Goal: Contribute content: Contribute content

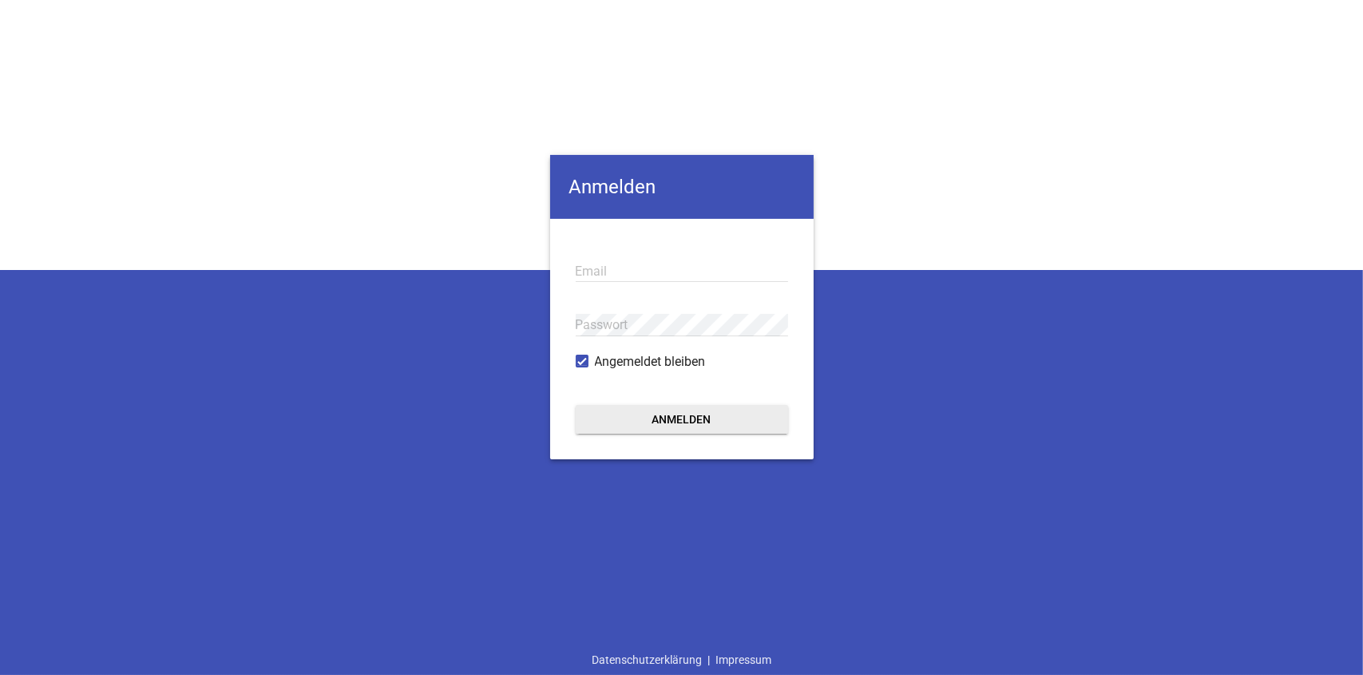
type input "[EMAIL_ADDRESS][DOMAIN_NAME]"
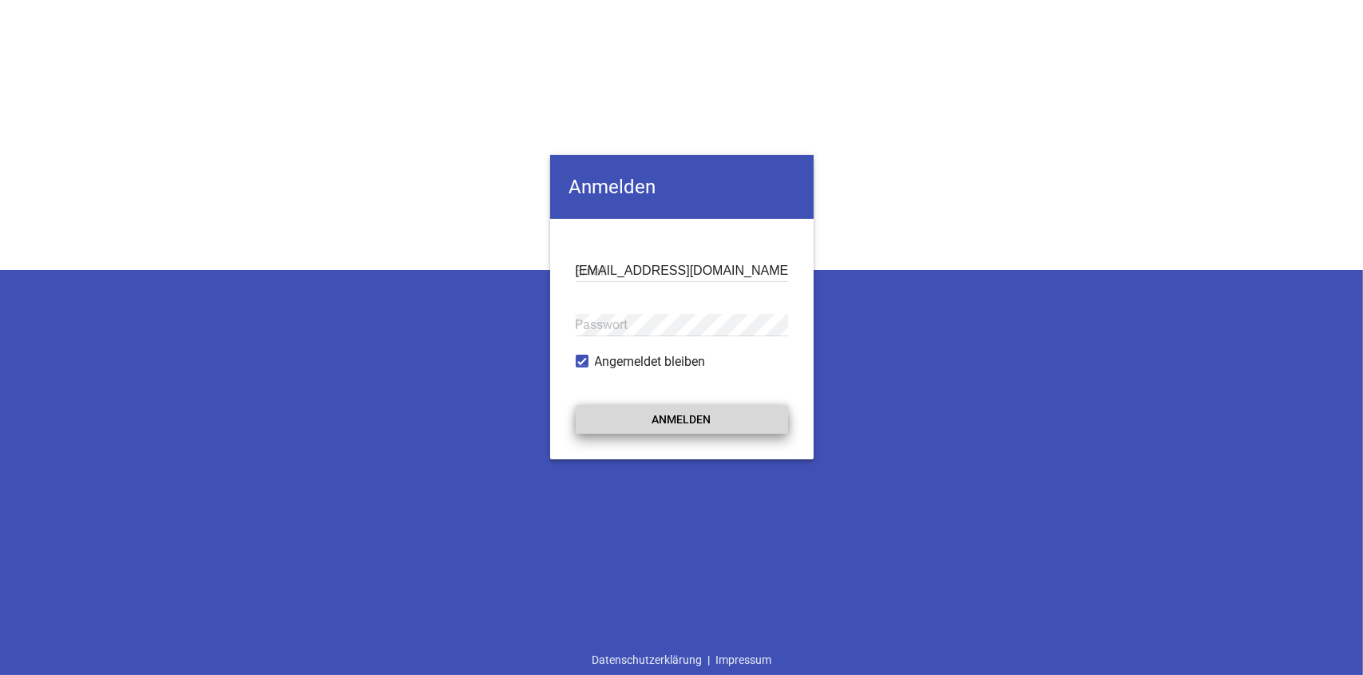
click at [678, 411] on button "Anmelden" at bounding box center [682, 419] width 212 height 29
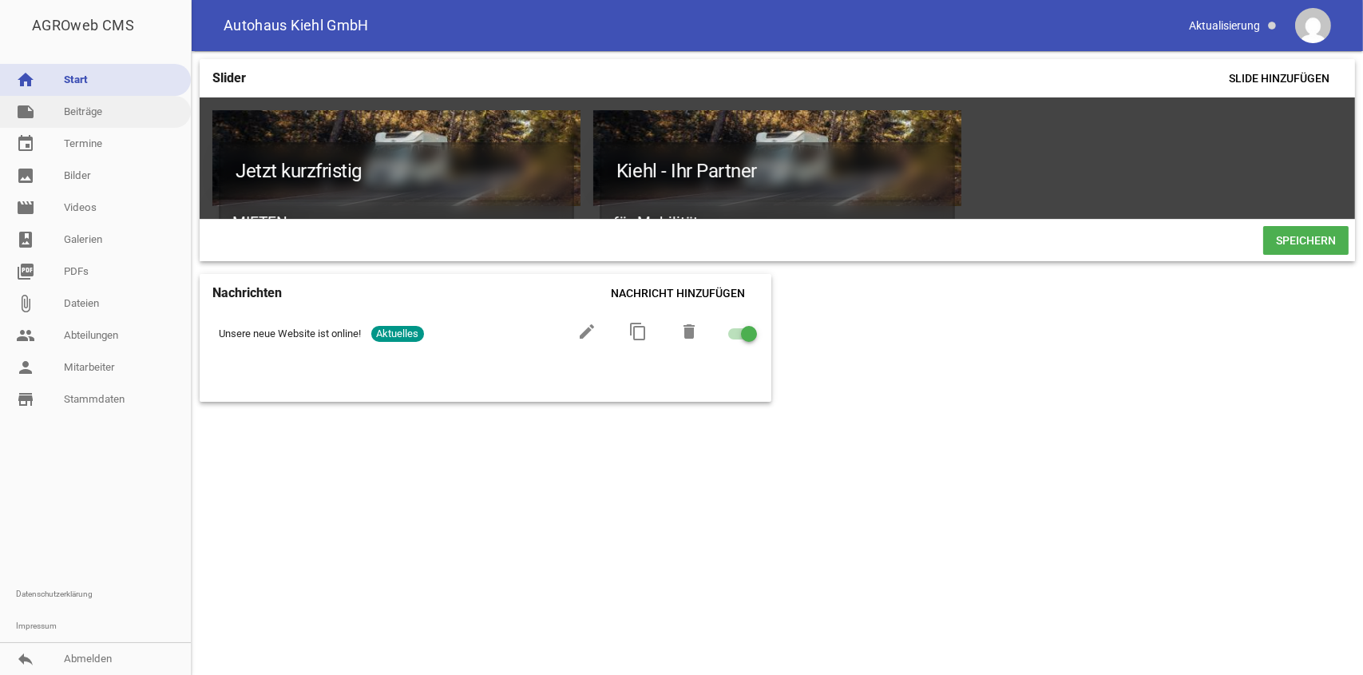
click at [140, 113] on link "note Beiträge" at bounding box center [95, 112] width 191 height 32
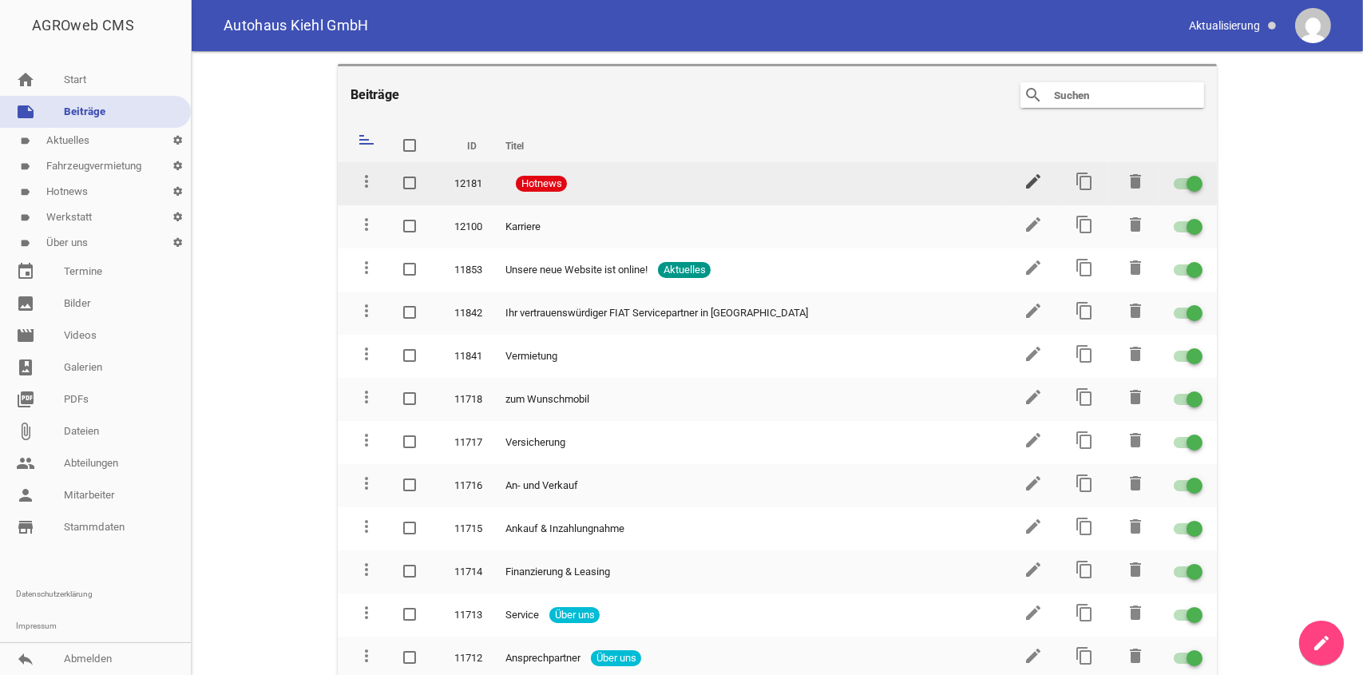
click at [1033, 186] on icon "edit" at bounding box center [1033, 181] width 19 height 19
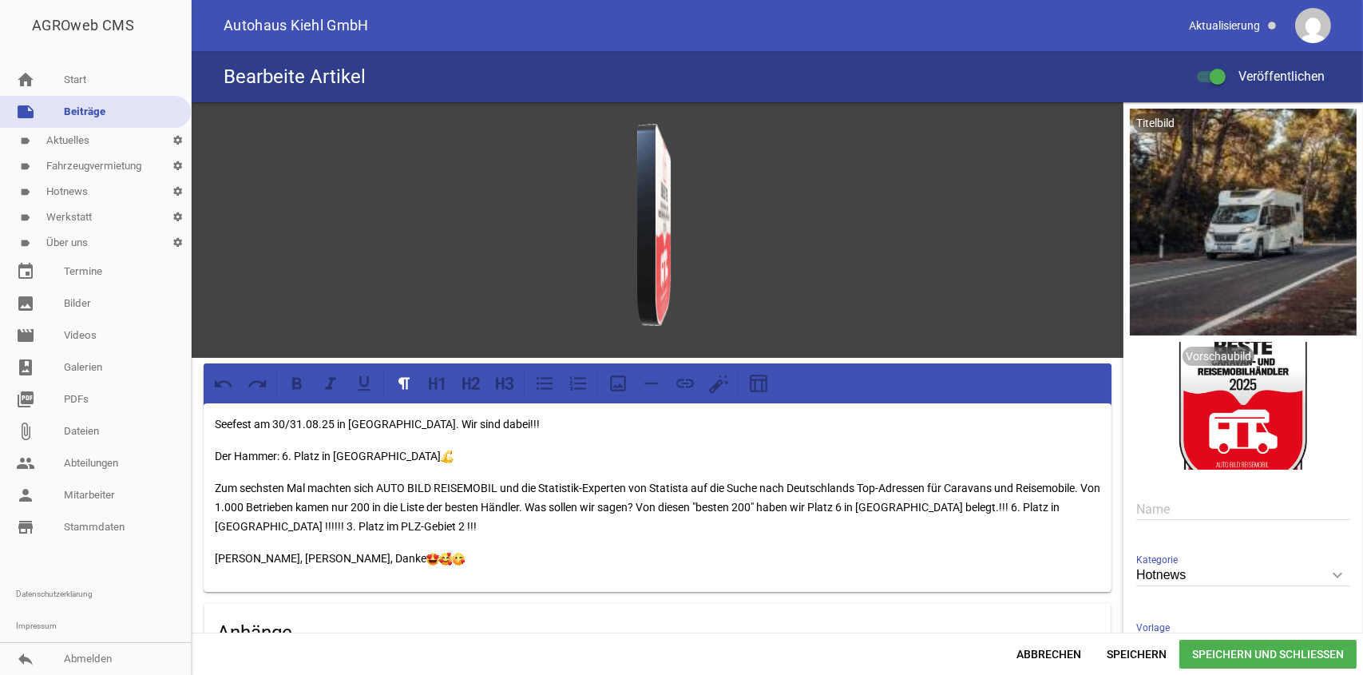
click at [510, 416] on p "Seefest am 30/31.08.25 in [GEOGRAPHIC_DATA]. Wir sind dabei!!!" at bounding box center [658, 424] width 886 height 19
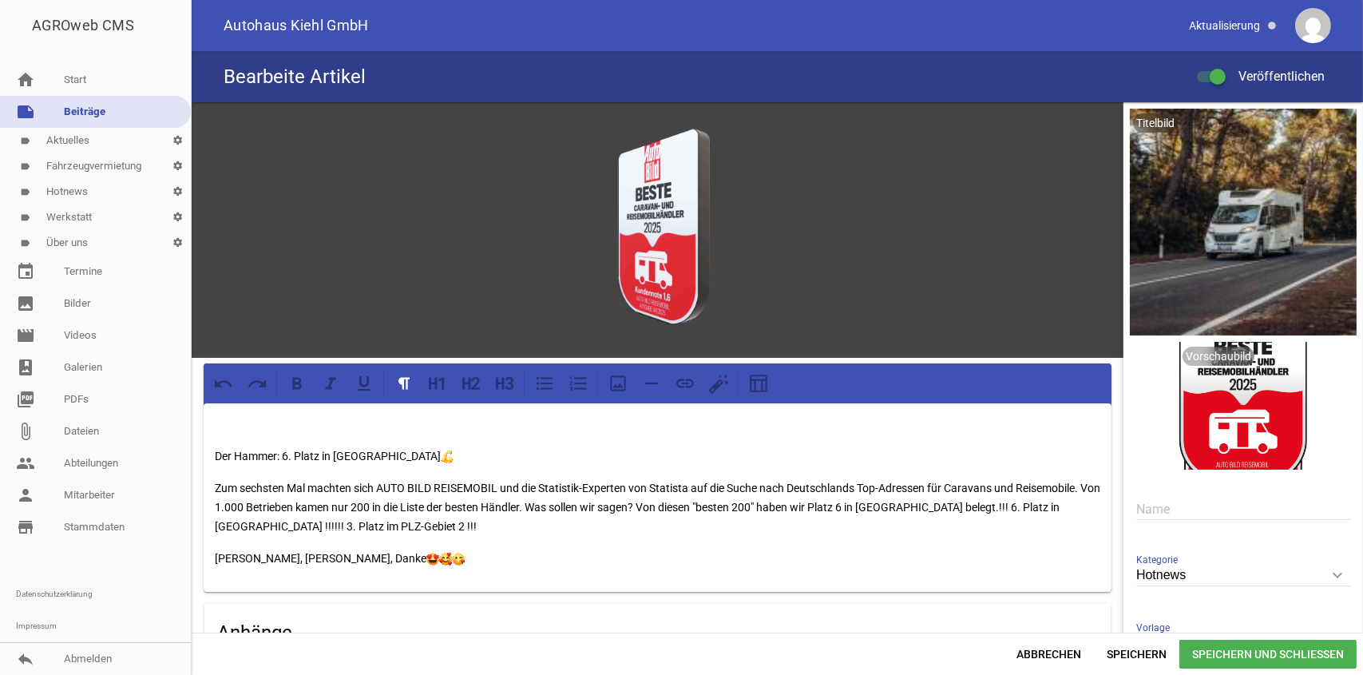
click at [117, 159] on link "label Fahrzeugvermietung settings" at bounding box center [95, 166] width 191 height 26
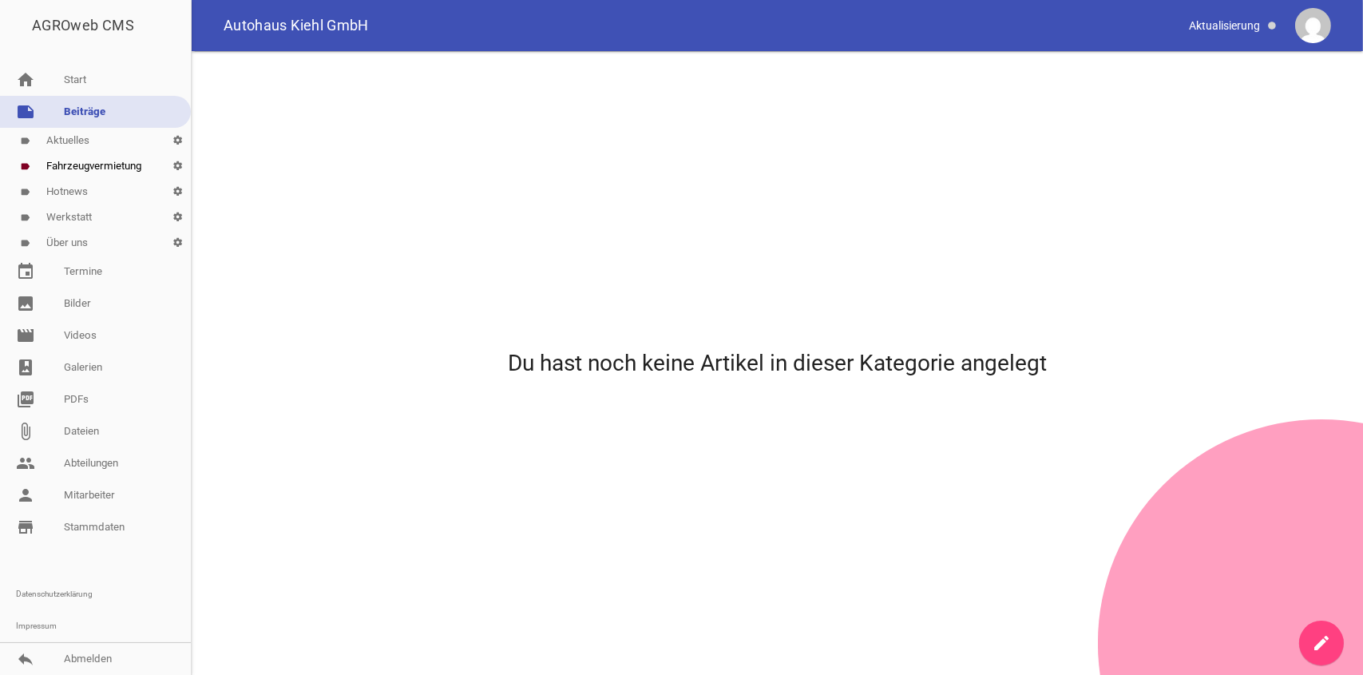
click at [107, 148] on link "label Aktuelles settings" at bounding box center [95, 141] width 191 height 26
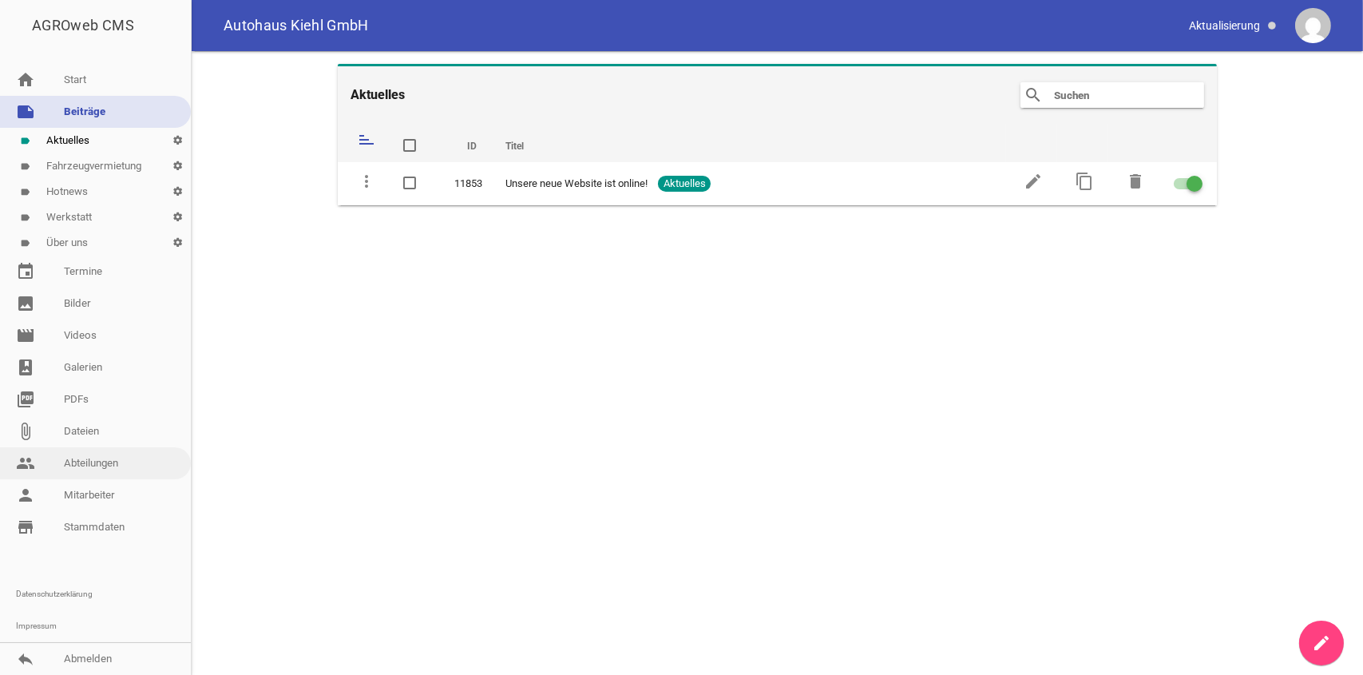
click at [110, 462] on link "people Abteilungen" at bounding box center [95, 463] width 191 height 32
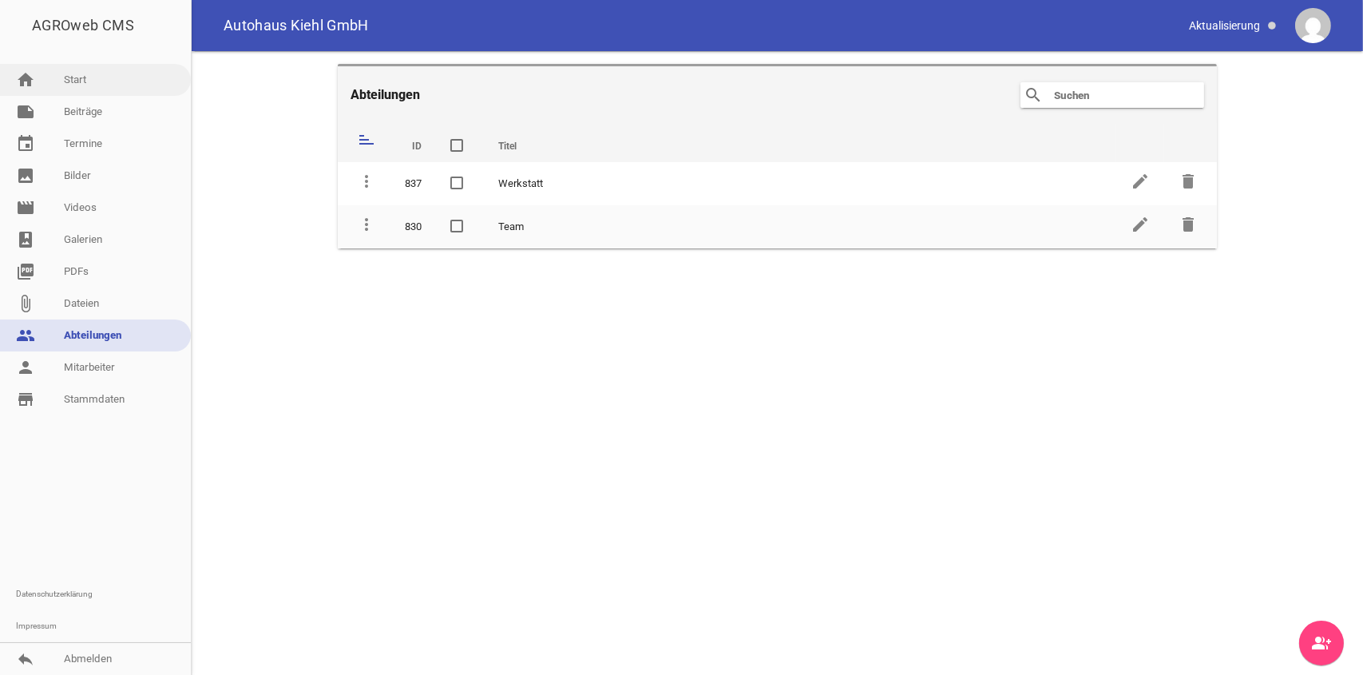
click at [89, 80] on link "home Start" at bounding box center [95, 80] width 191 height 32
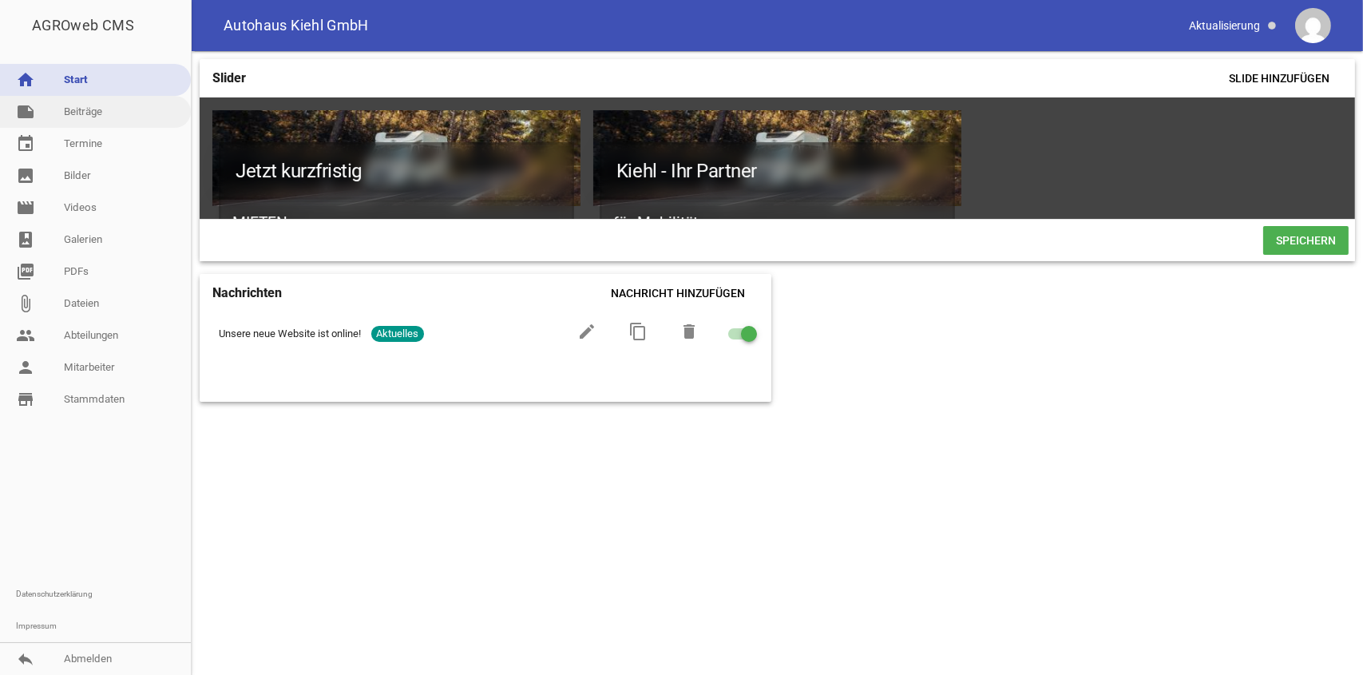
click at [125, 119] on link "note Beiträge" at bounding box center [95, 112] width 191 height 32
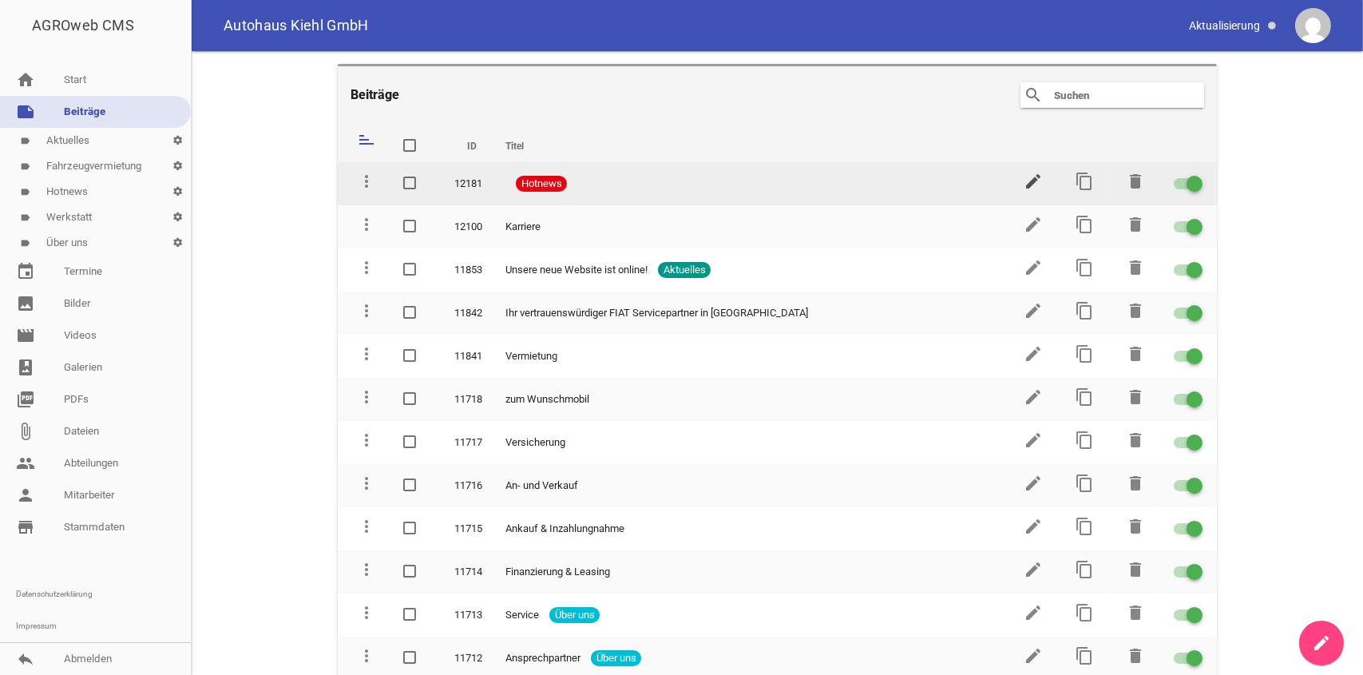
click at [1024, 177] on icon "edit" at bounding box center [1033, 181] width 19 height 19
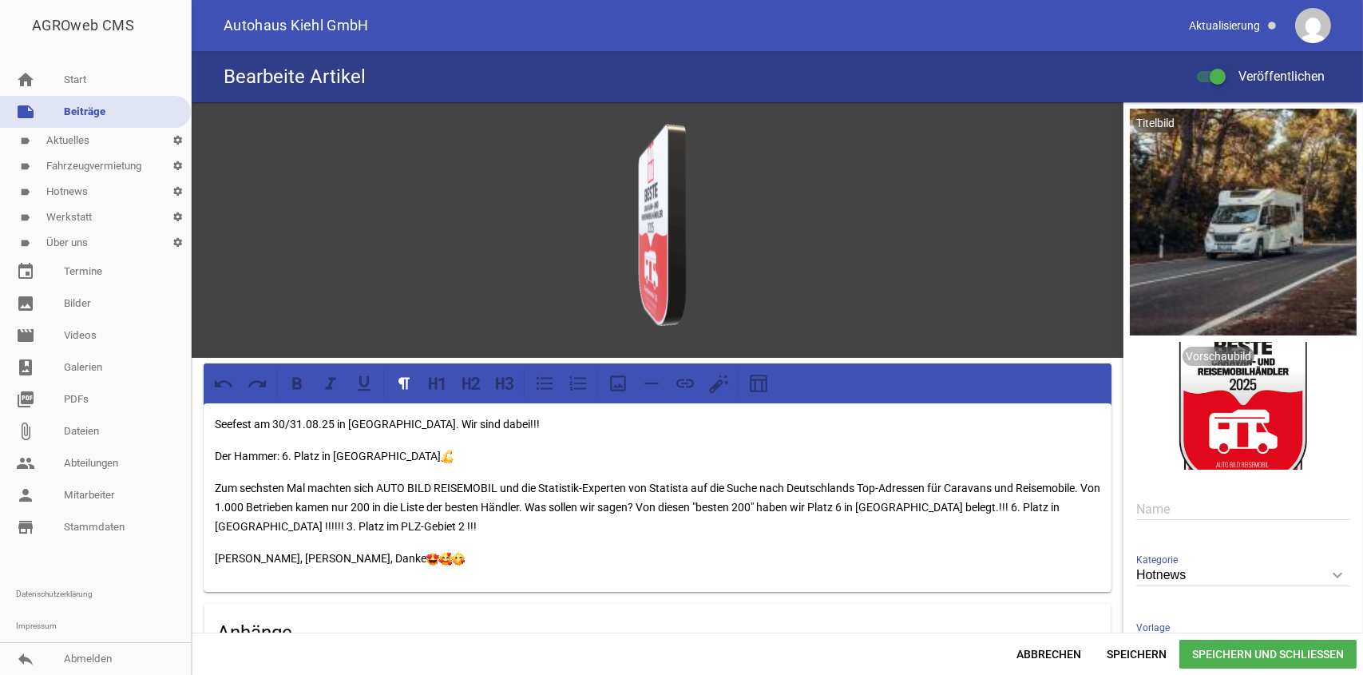
click at [531, 427] on p "Seefest am 30/31.08.25 in [GEOGRAPHIC_DATA]. Wir sind dabei!!!" at bounding box center [658, 424] width 886 height 19
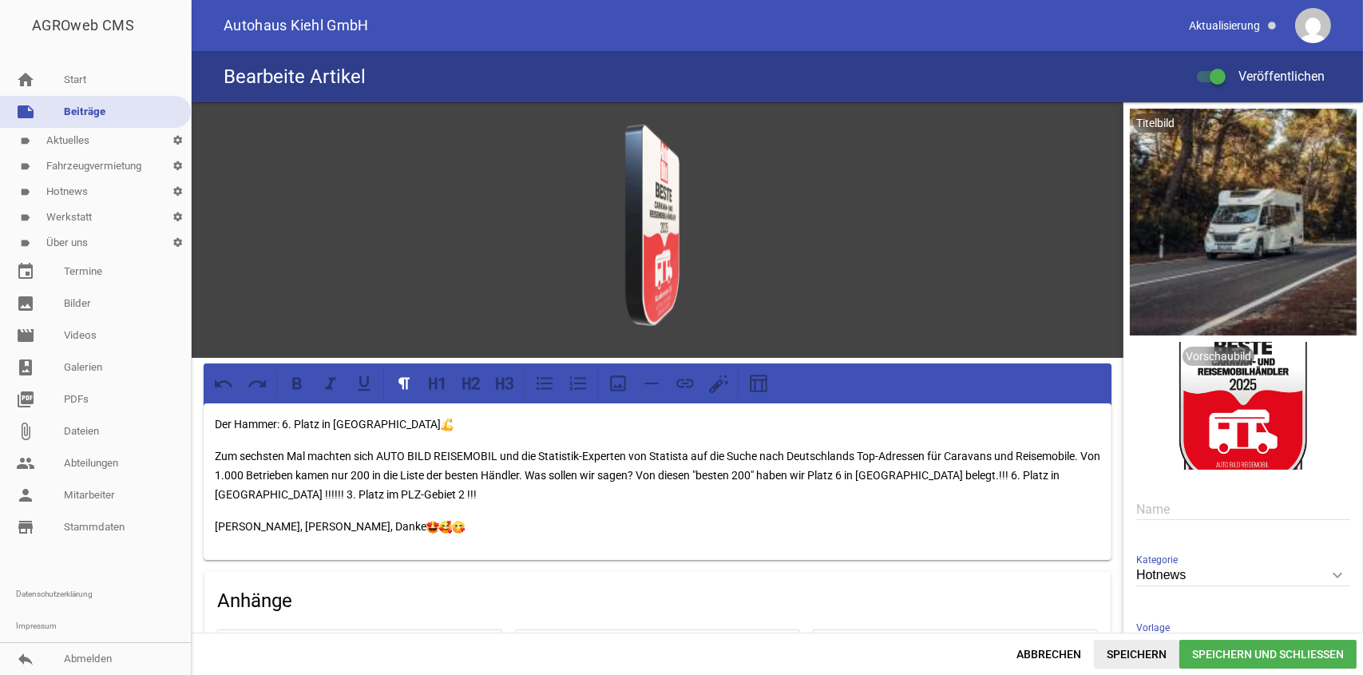
click at [1145, 656] on span "Speichern" at bounding box center [1136, 654] width 85 height 29
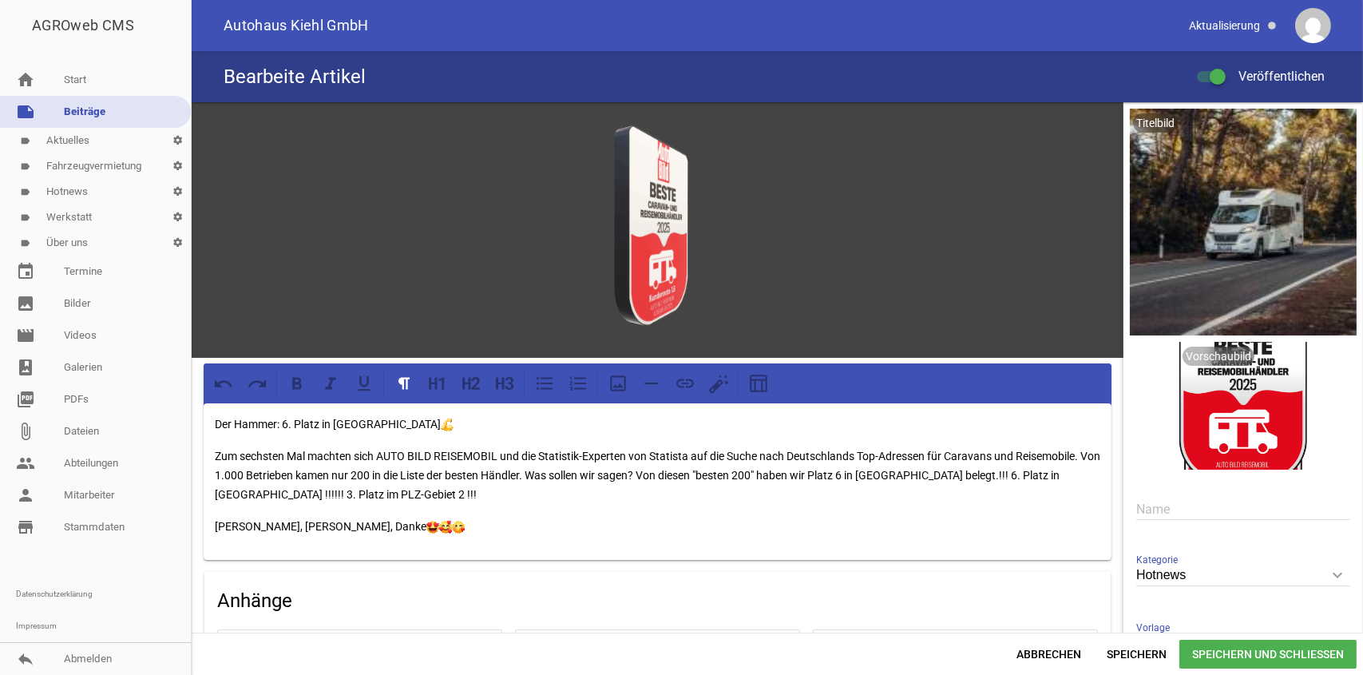
click at [119, 167] on link "label Fahrzeugvermietung settings" at bounding box center [95, 166] width 191 height 26
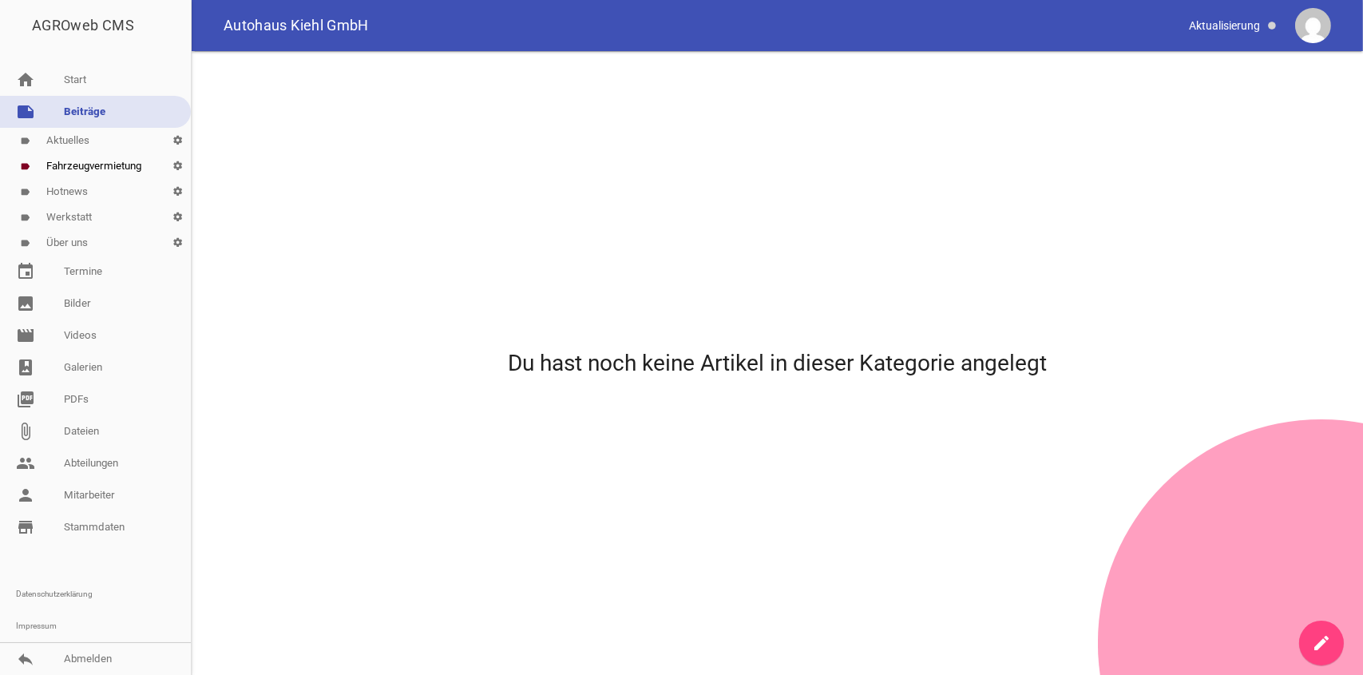
click at [1312, 639] on icon "create" at bounding box center [1321, 642] width 19 height 19
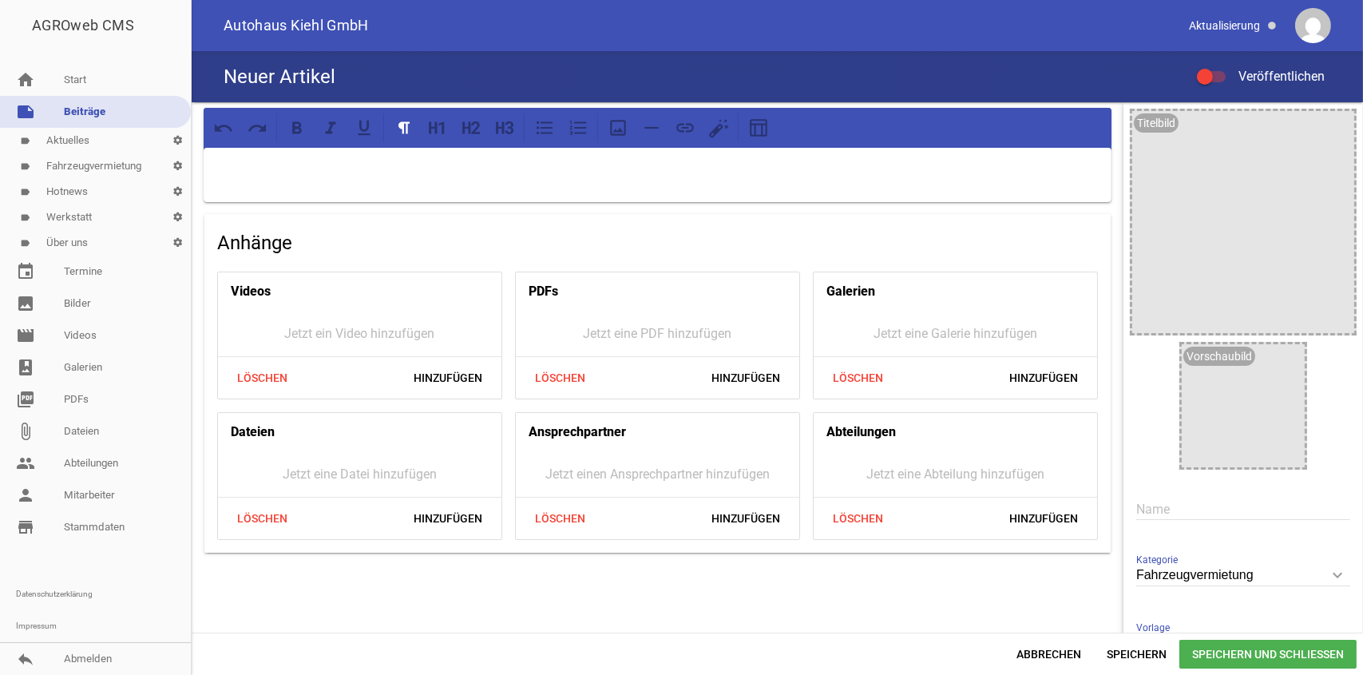
click at [293, 185] on div at bounding box center [658, 175] width 908 height 54
click at [708, 133] on icon at bounding box center [718, 127] width 21 height 21
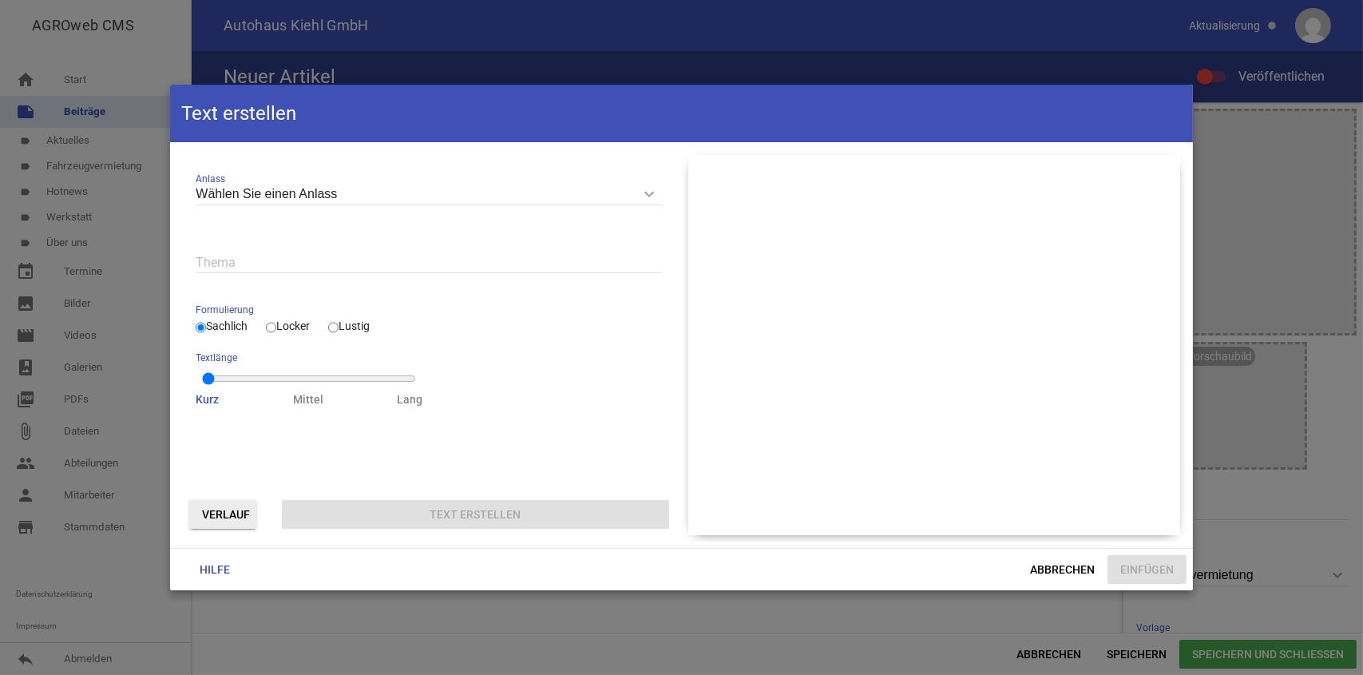
click at [276, 327] on input "Locker" at bounding box center [271, 327] width 10 height 19
radio input "true"
click at [624, 197] on input "Wählen Sie einen Anlass" at bounding box center [429, 195] width 466 height 22
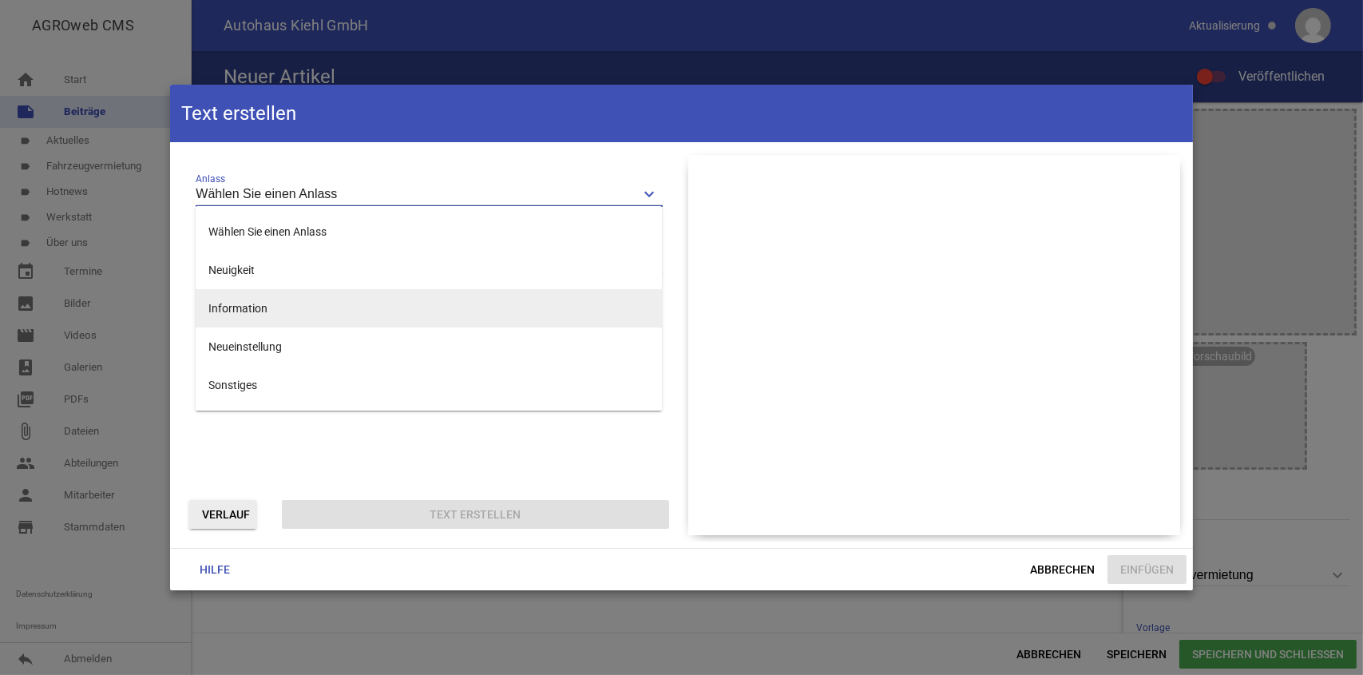
click at [278, 308] on li "Information" at bounding box center [429, 308] width 466 height 38
type input "Information"
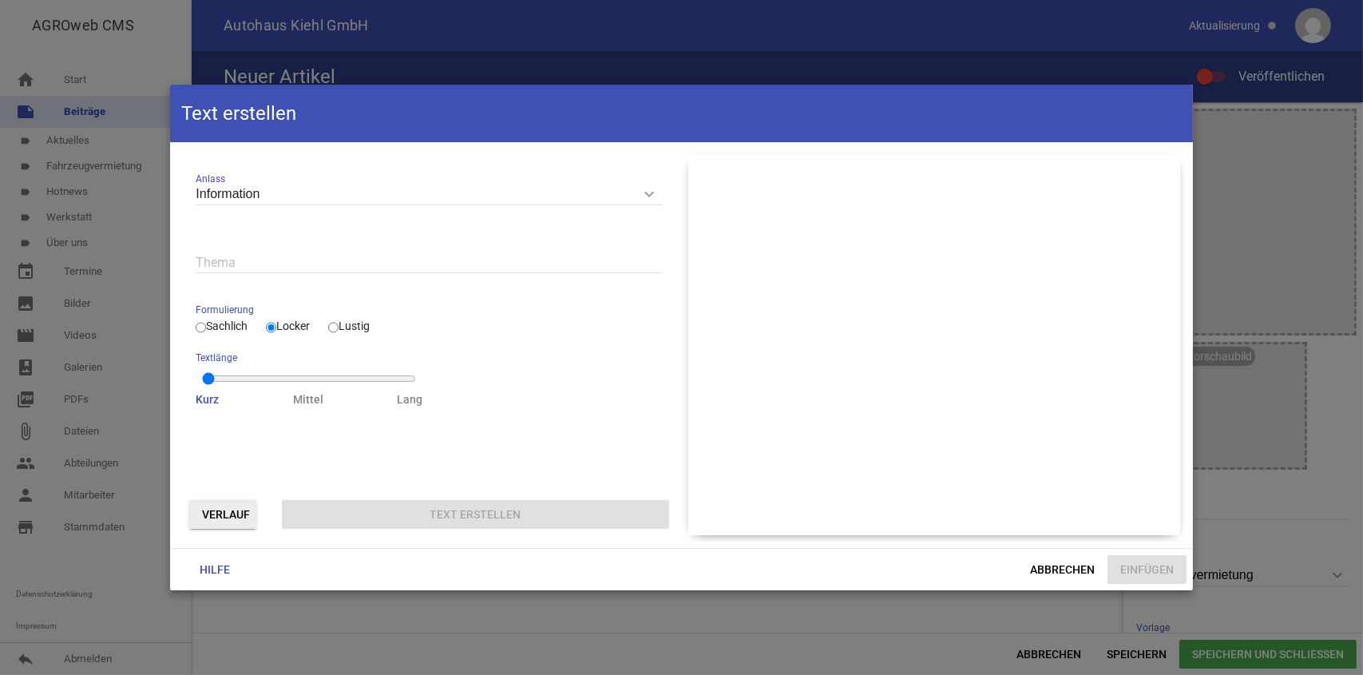
click at [264, 259] on input "text" at bounding box center [429, 263] width 466 height 22
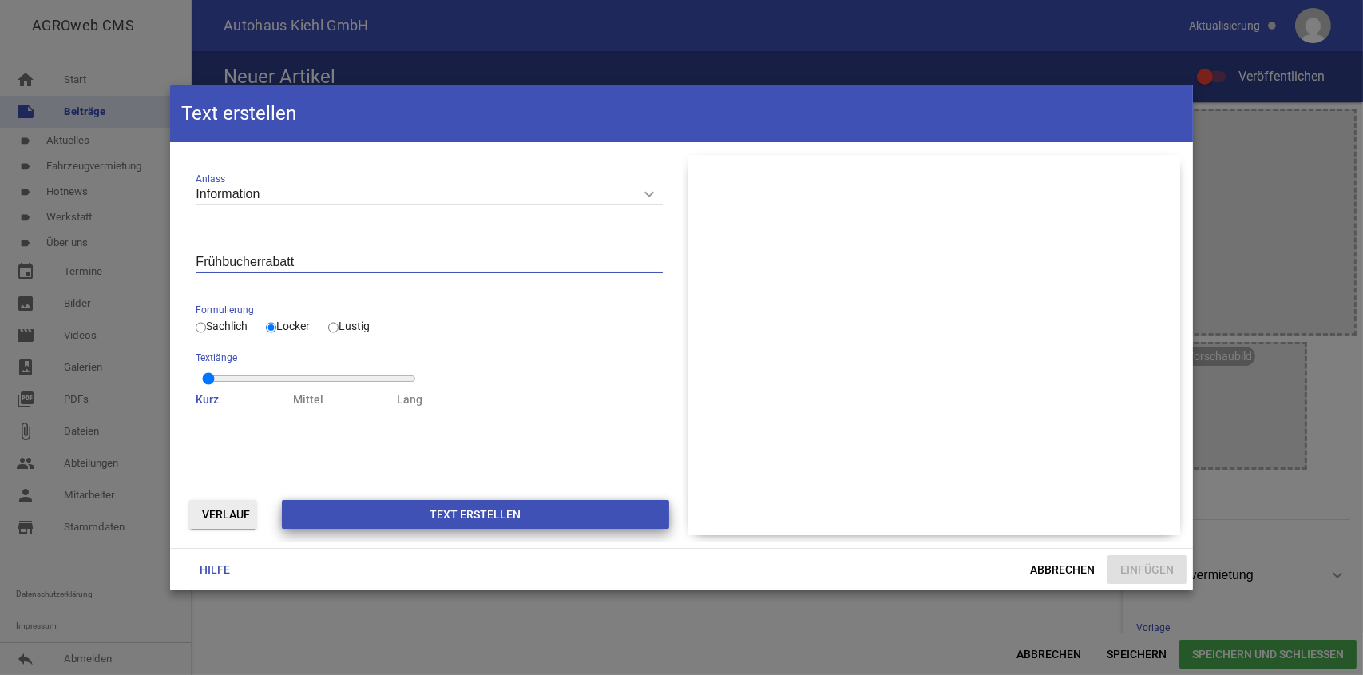
click at [453, 515] on button "Text erstellen" at bounding box center [475, 514] width 387 height 29
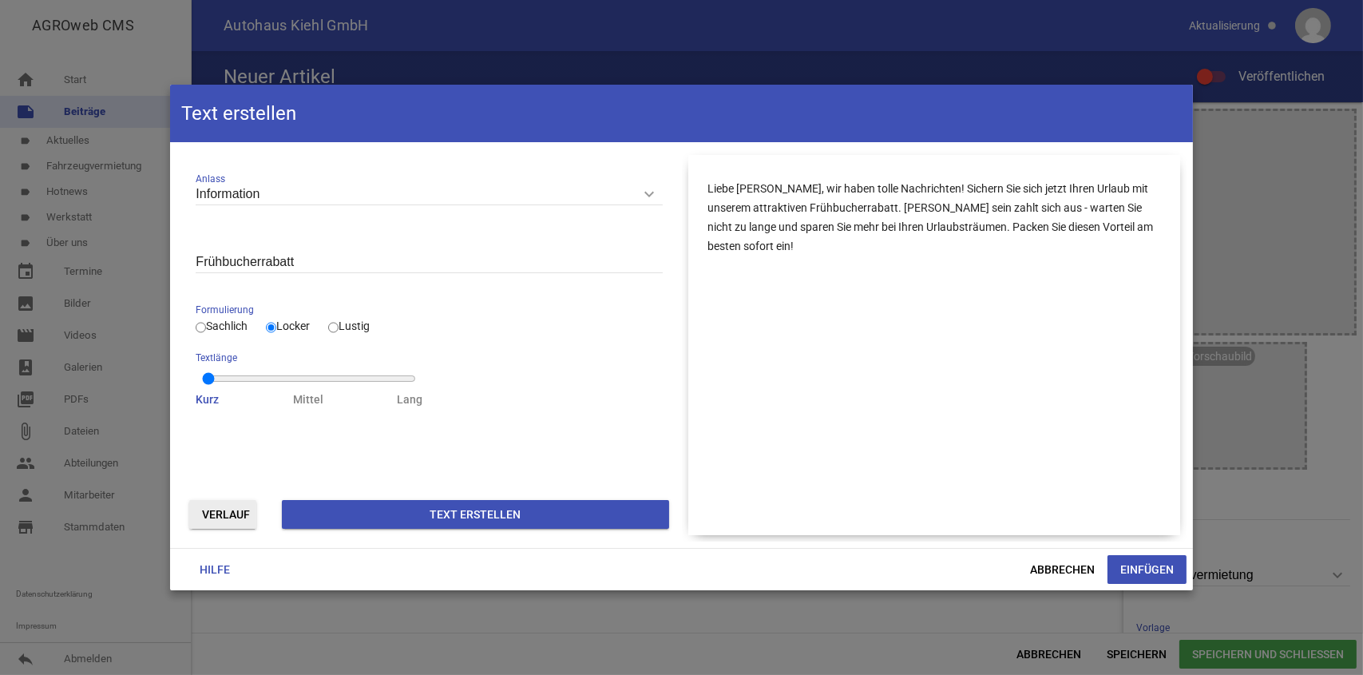
click at [331, 257] on input "Frühbucherrabatt" at bounding box center [429, 263] width 466 height 22
click at [437, 510] on button "Text erstellen" at bounding box center [475, 514] width 387 height 29
click at [394, 262] on input "Frühbucherrabatt 10% für 2026" at bounding box center [429, 263] width 466 height 22
type input "Frühbucherrabatt 10% für 2026 Wohnmobil mieten"
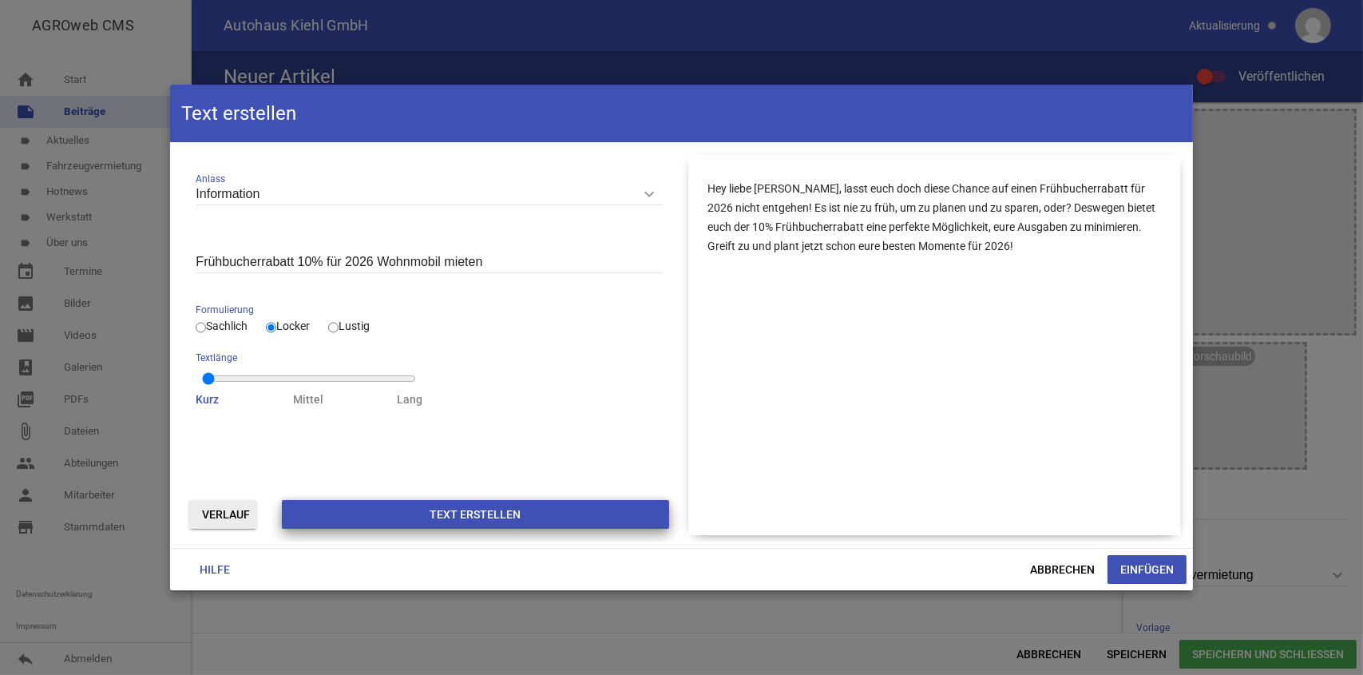
click at [496, 512] on button "Text erstellen" at bounding box center [475, 514] width 387 height 29
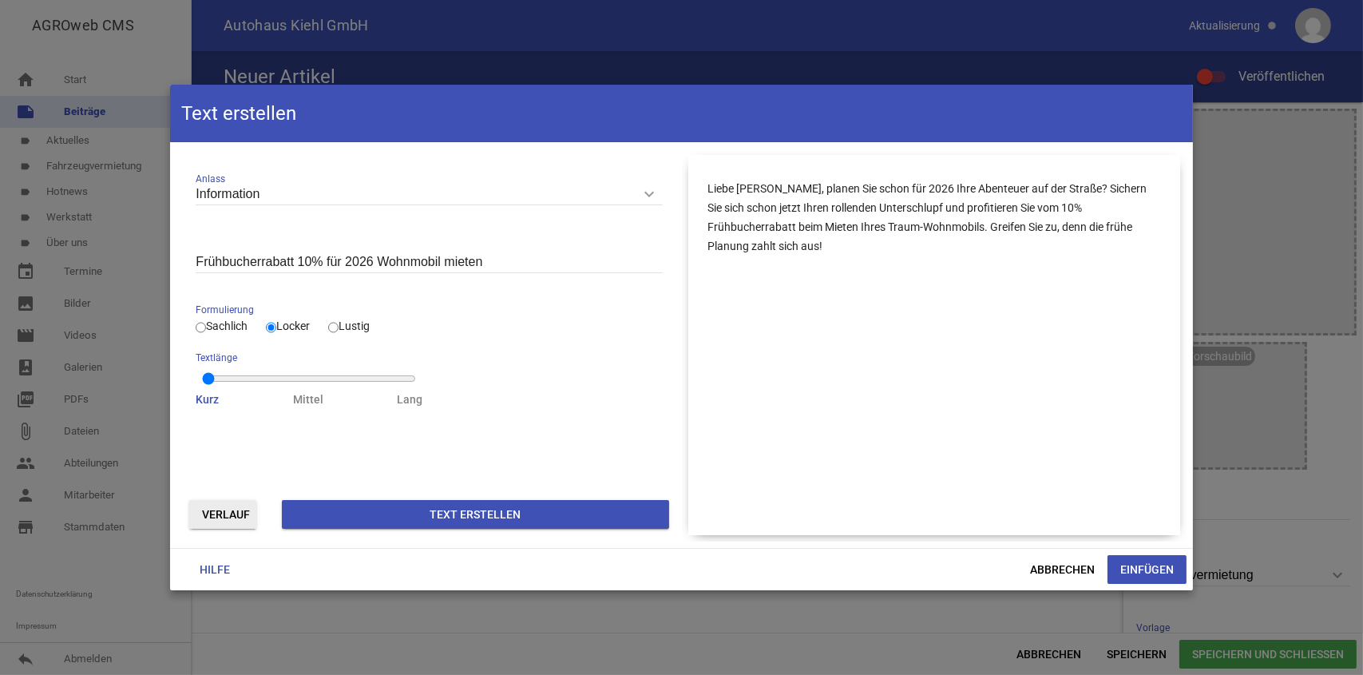
click at [1141, 564] on button "Einfügen" at bounding box center [1147, 569] width 79 height 29
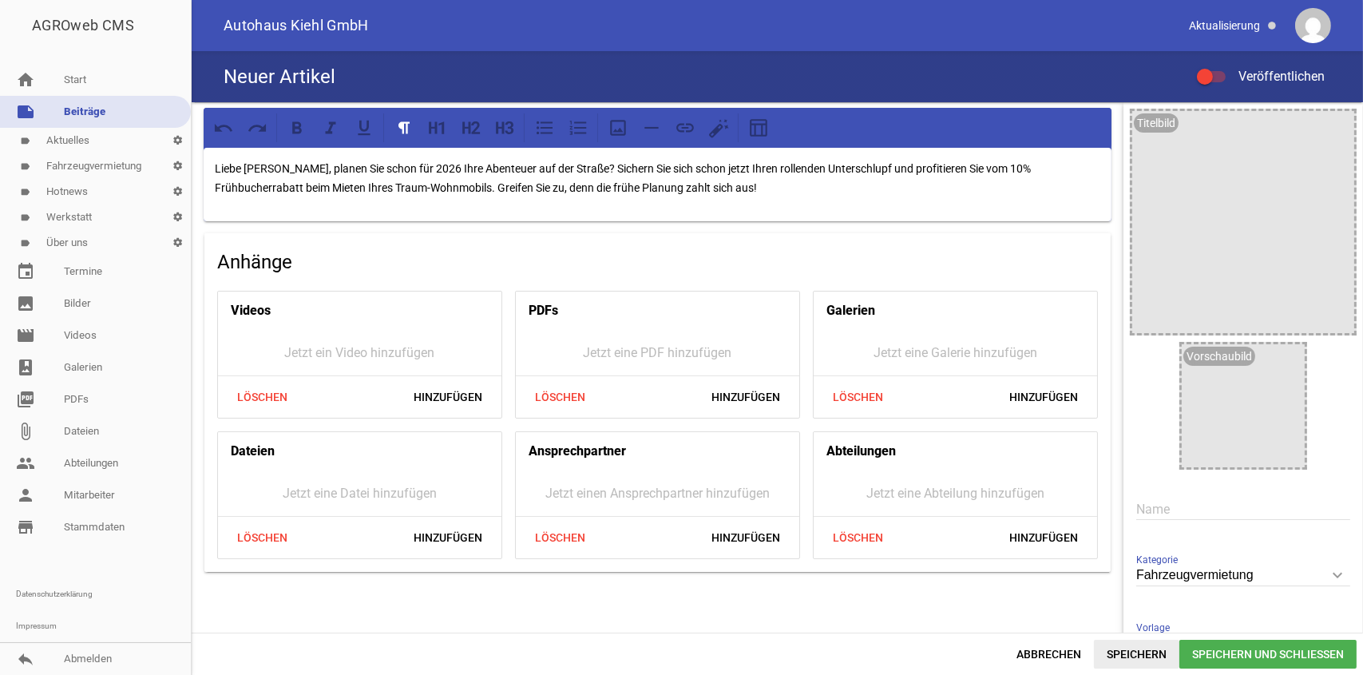
click at [1113, 653] on span "Speichern" at bounding box center [1136, 654] width 85 height 29
click at [1221, 77] on div at bounding box center [1211, 76] width 29 height 11
click at [1220, 67] on input "Veröffentlichen" at bounding box center [1220, 67] width 0 height 0
click at [1157, 652] on span "Speichern" at bounding box center [1136, 654] width 85 height 29
click at [107, 163] on link "label Fahrzeugvermietung settings" at bounding box center [95, 166] width 191 height 26
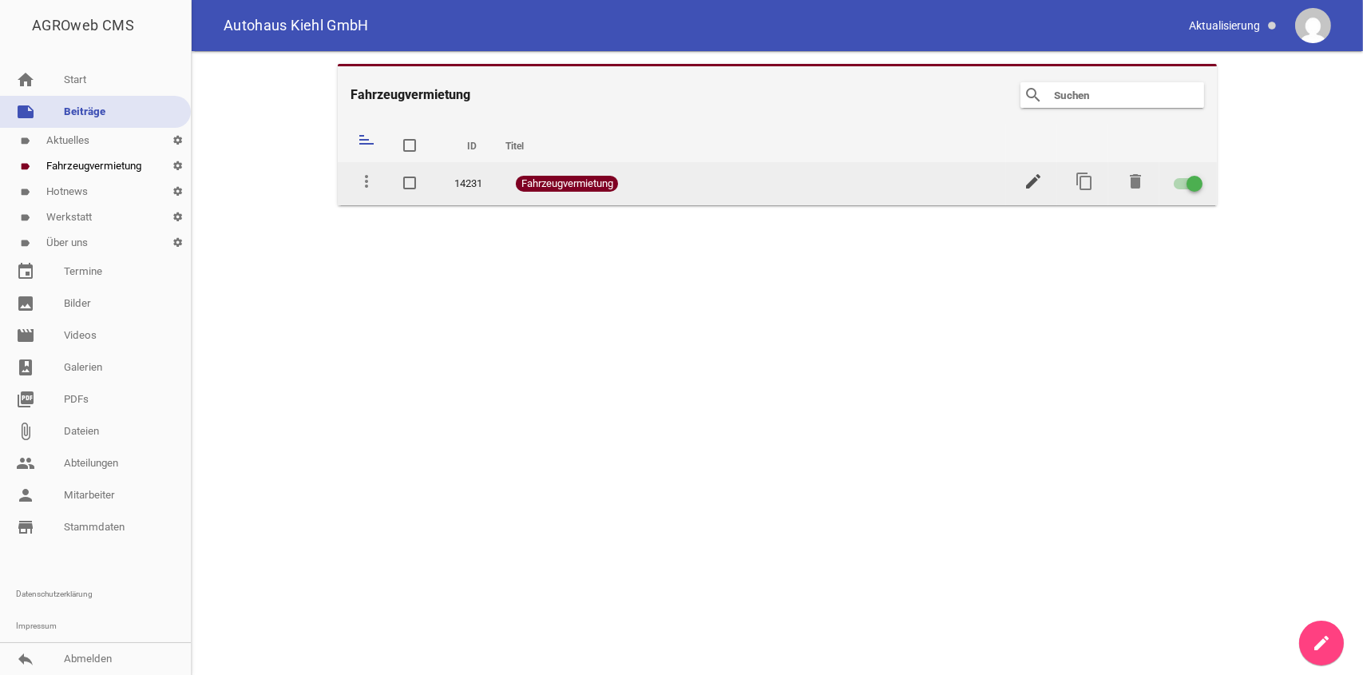
click at [1029, 176] on icon "edit" at bounding box center [1033, 181] width 19 height 19
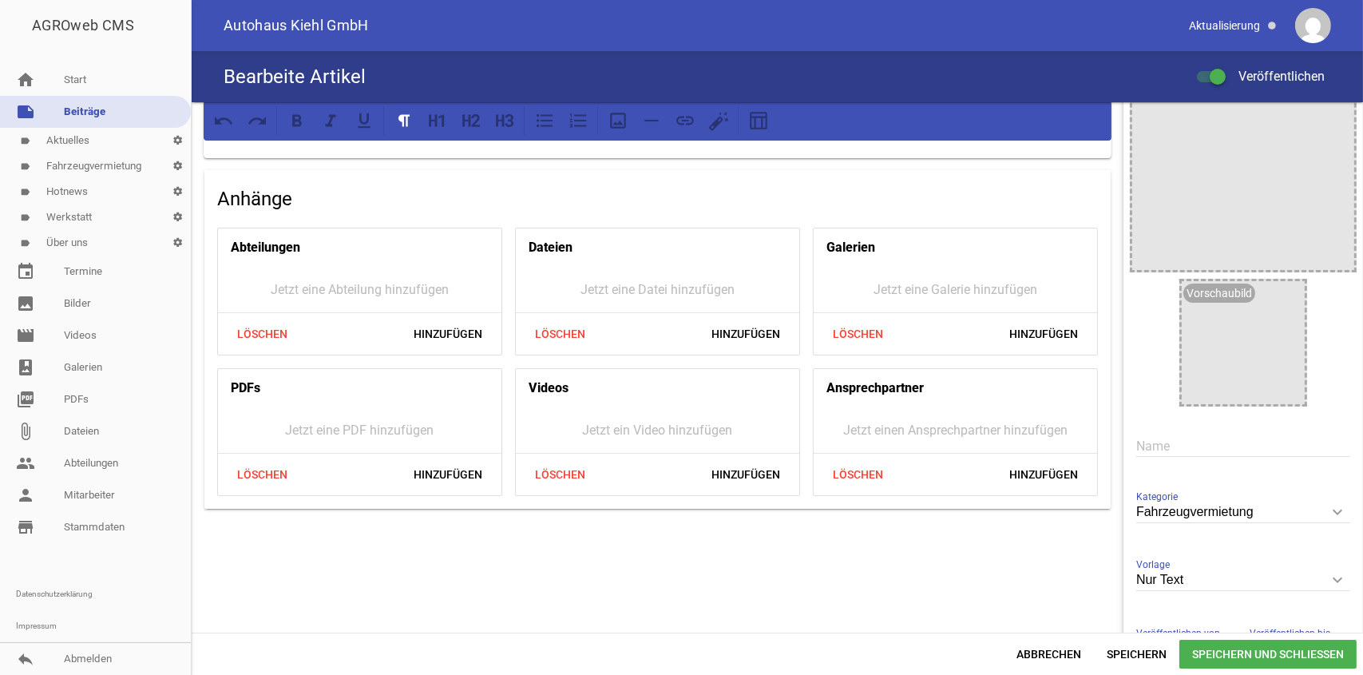
scroll to position [189, 0]
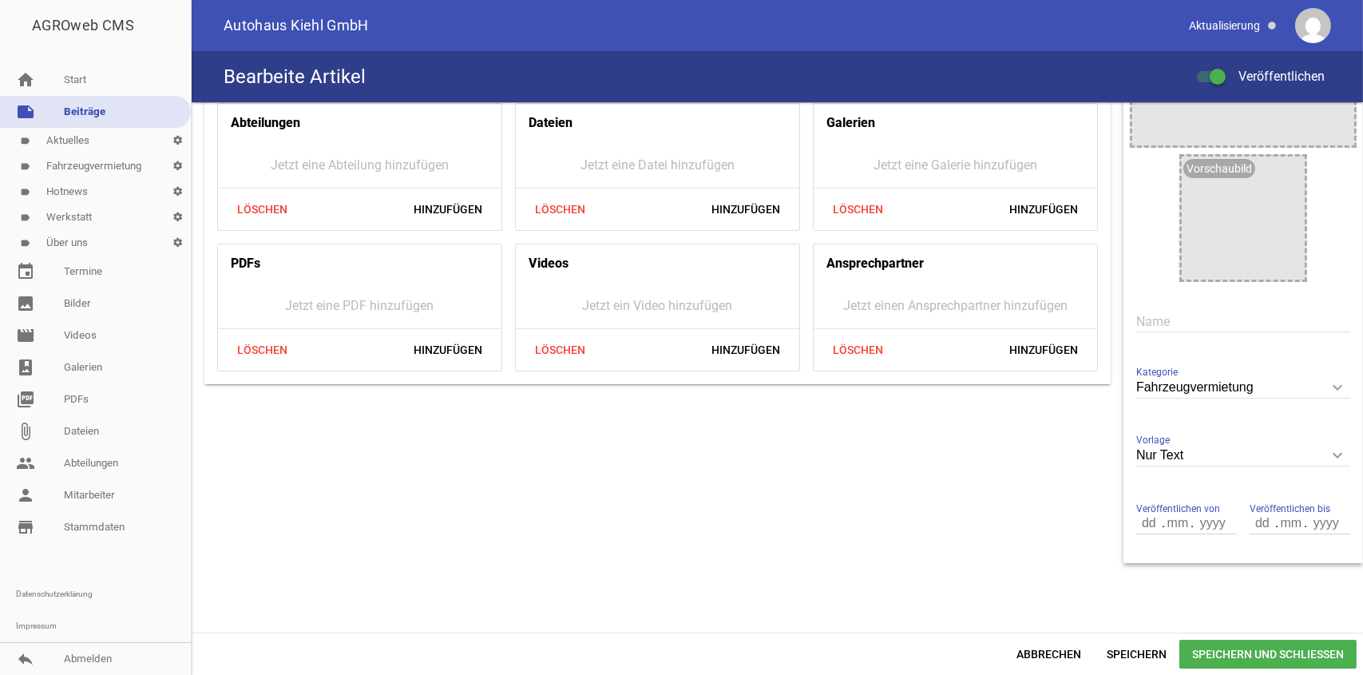
click at [1328, 381] on icon "keyboard_arrow_down" at bounding box center [1338, 388] width 26 height 26
click at [1328, 381] on input "Fahrzeugvermietung" at bounding box center [1244, 388] width 214 height 22
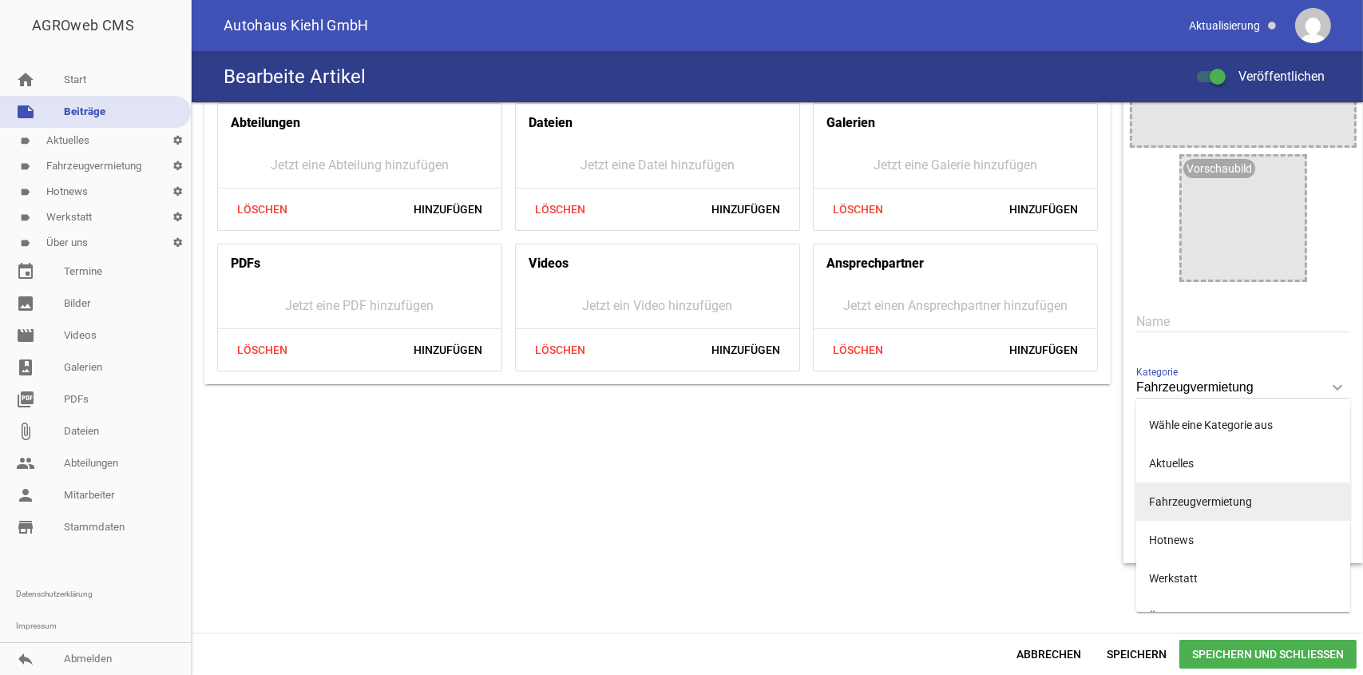
click at [1233, 501] on li "Fahrzeugvermietung" at bounding box center [1244, 501] width 214 height 38
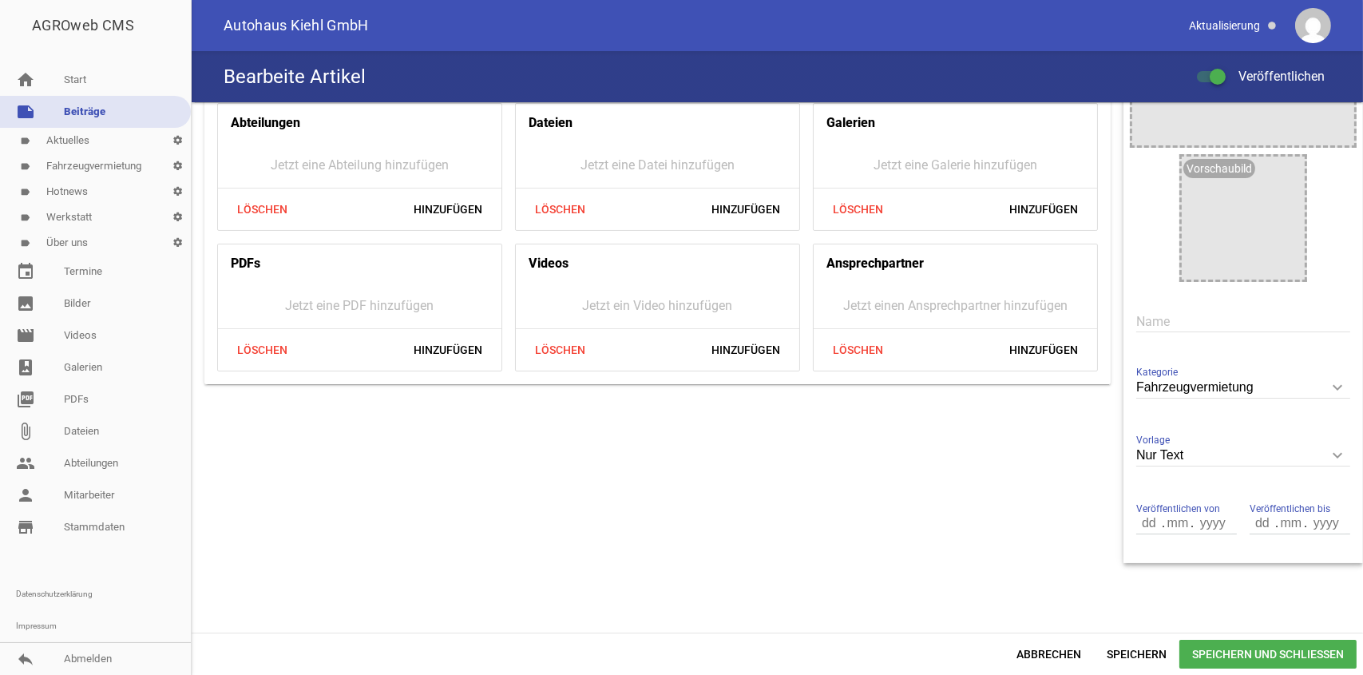
click at [1154, 526] on input "number" at bounding box center [1150, 523] width 27 height 21
click at [1137, 526] on input "number" at bounding box center [1150, 523] width 27 height 21
type input "01"
type input "09"
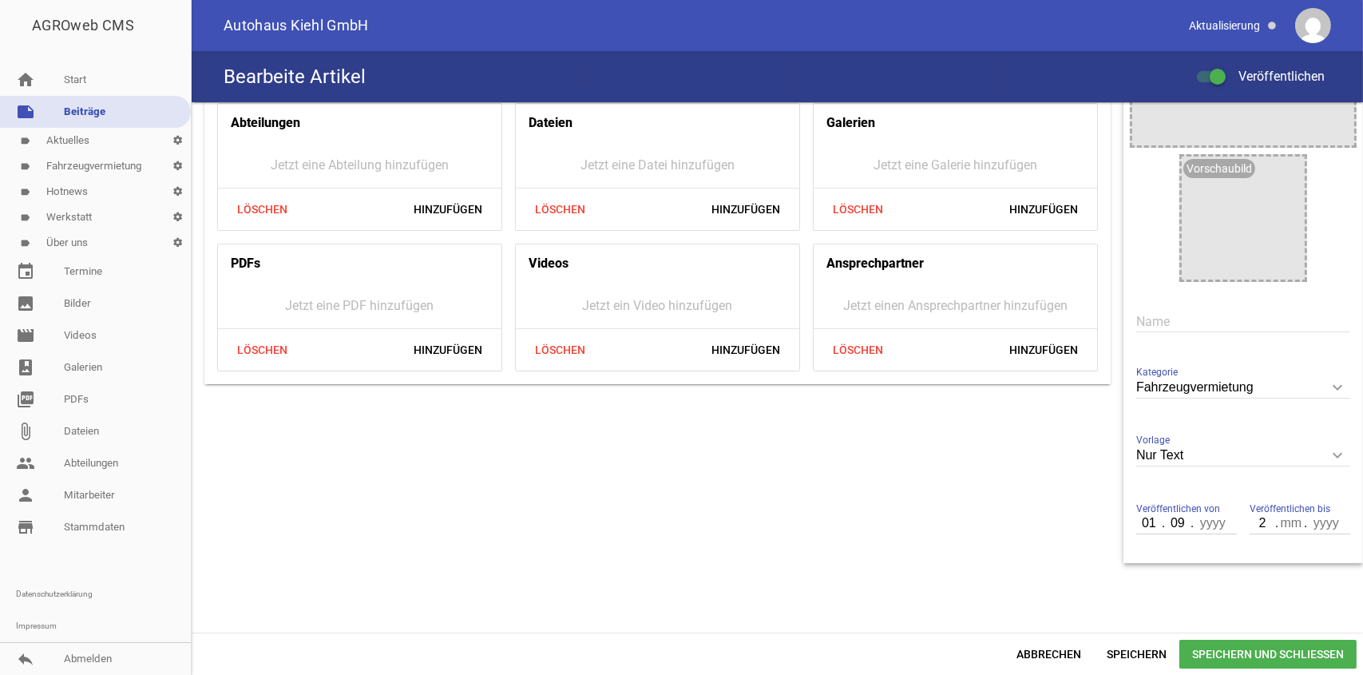
type input "02"
click at [1199, 525] on input "number" at bounding box center [1213, 523] width 40 height 21
type input "2025"
type input "31"
type input "12"
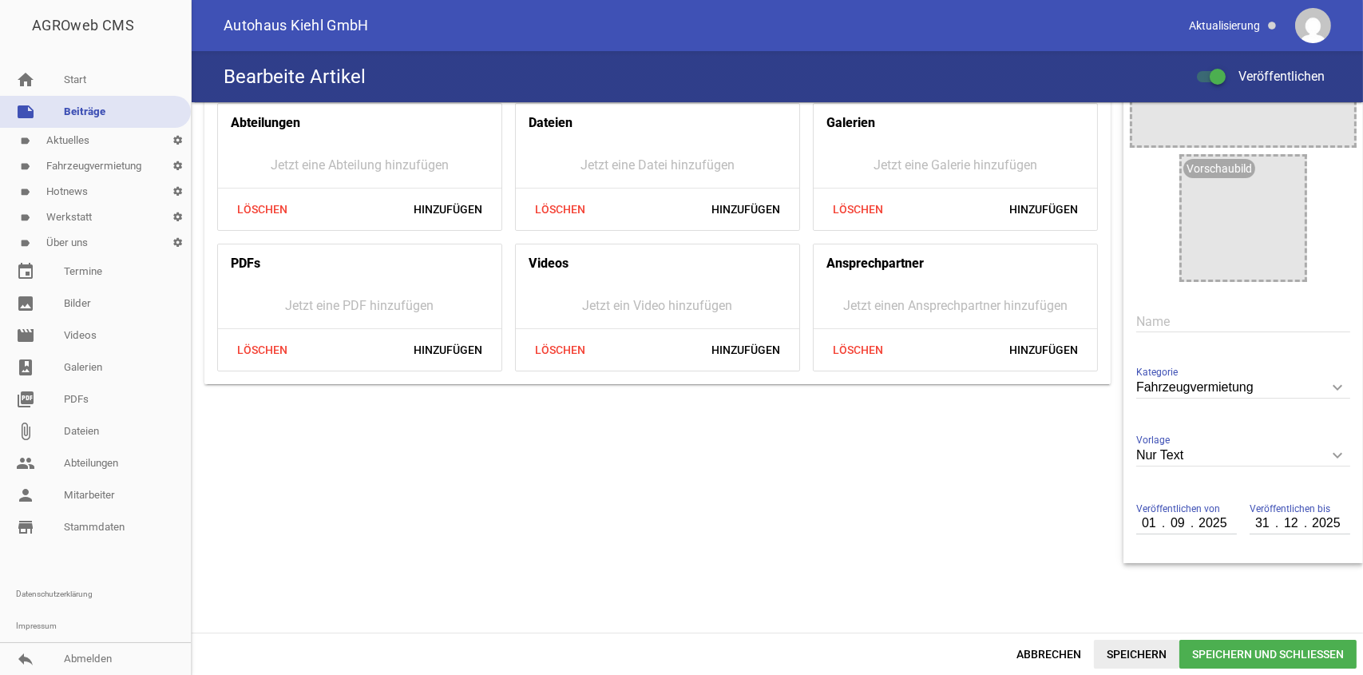
type input "2025"
click at [1124, 649] on span "Speichern" at bounding box center [1136, 654] width 85 height 29
click at [89, 429] on link "attach_file Dateien" at bounding box center [95, 431] width 191 height 32
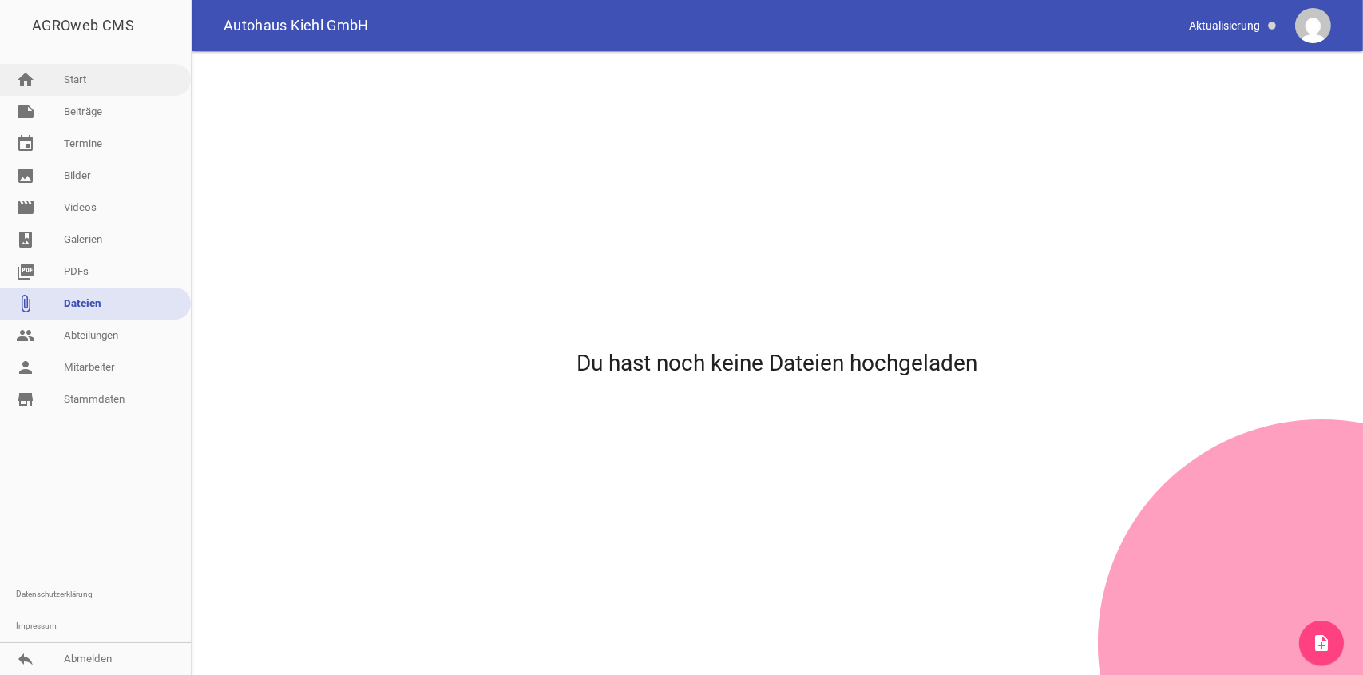
click at [100, 73] on link "home Start" at bounding box center [95, 80] width 191 height 32
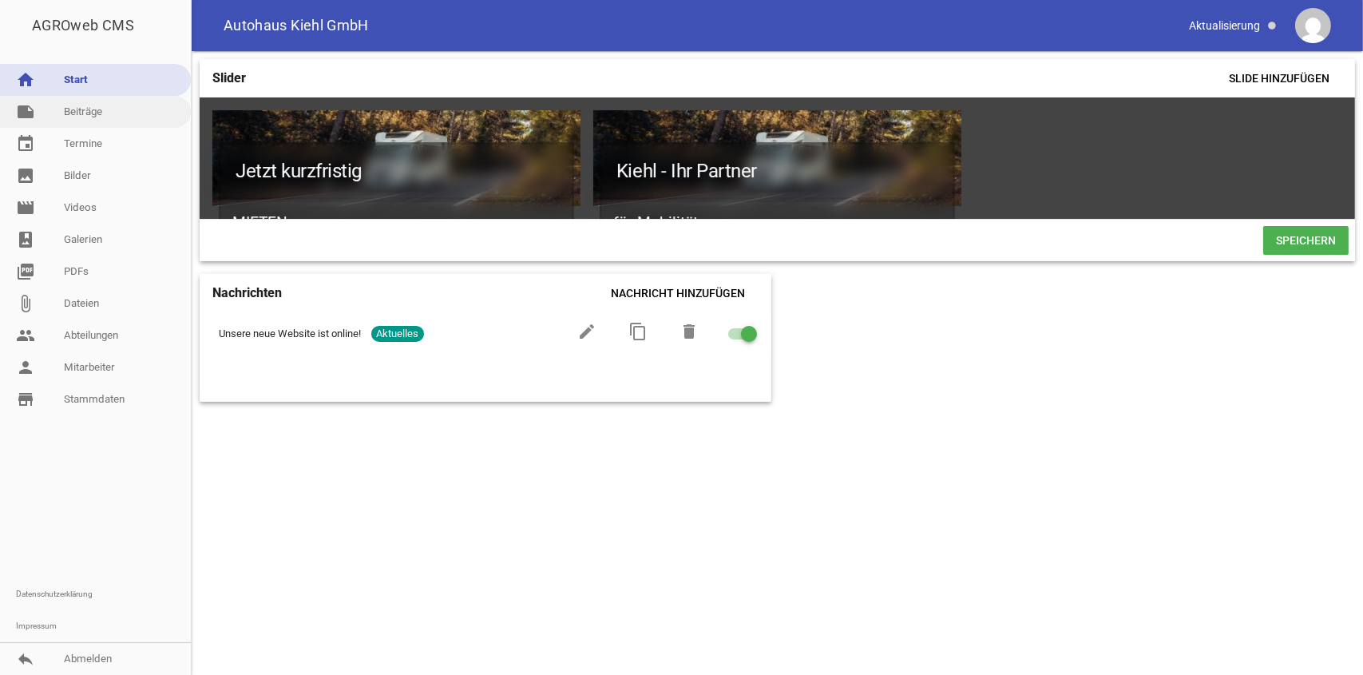
click at [83, 106] on link "note Beiträge" at bounding box center [95, 112] width 191 height 32
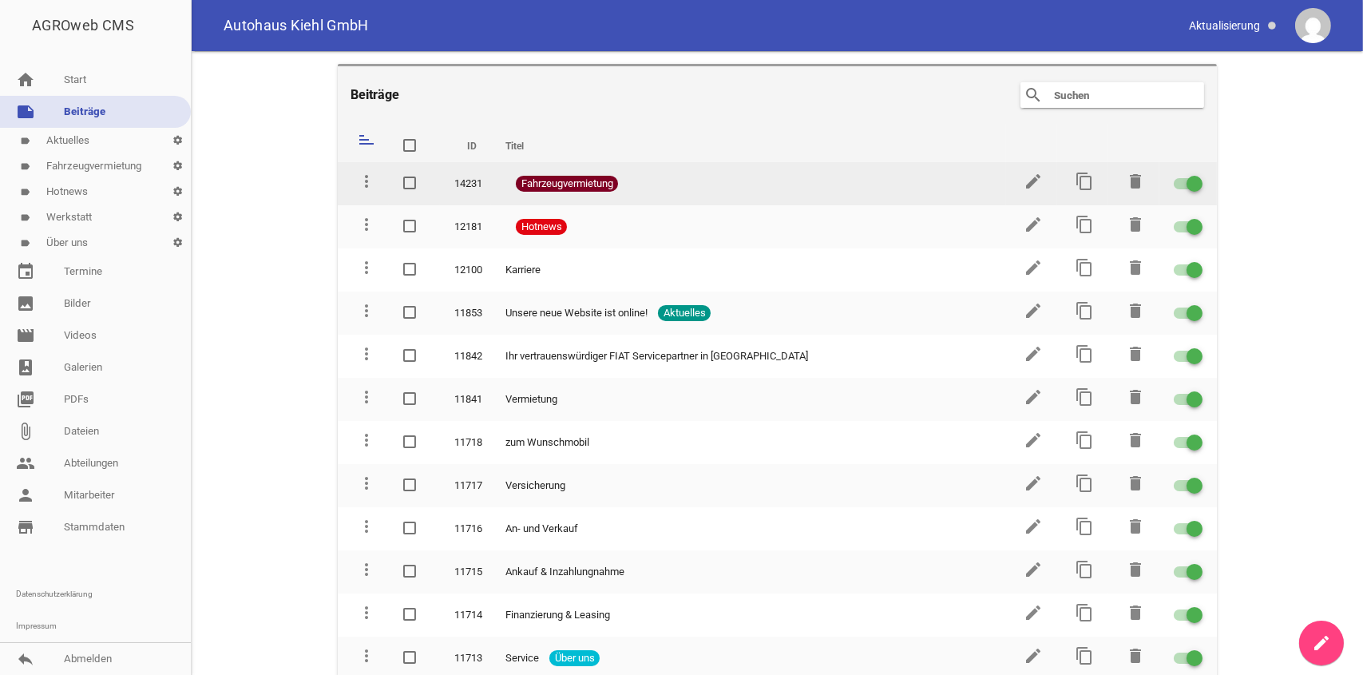
click at [1175, 185] on div at bounding box center [1188, 183] width 29 height 11
click at [1198, 174] on input "checkbox" at bounding box center [1198, 174] width 0 height 0
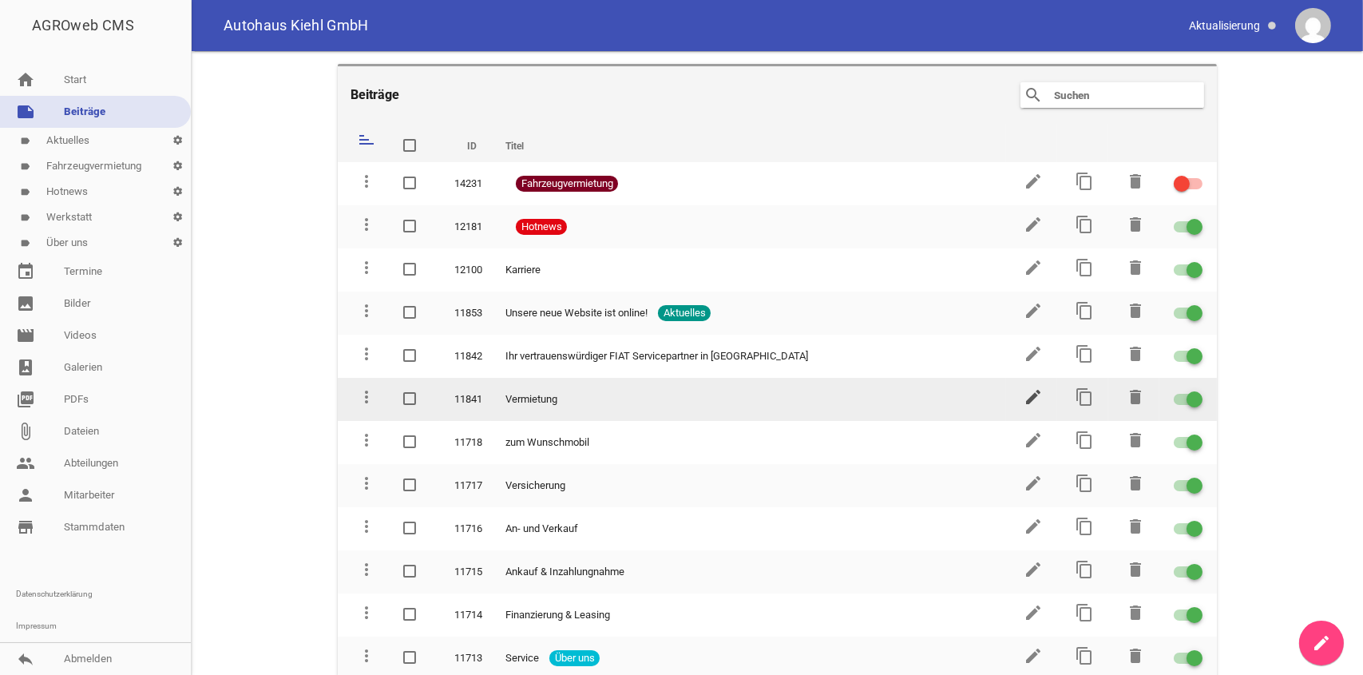
click at [1024, 387] on icon "edit" at bounding box center [1033, 396] width 19 height 19
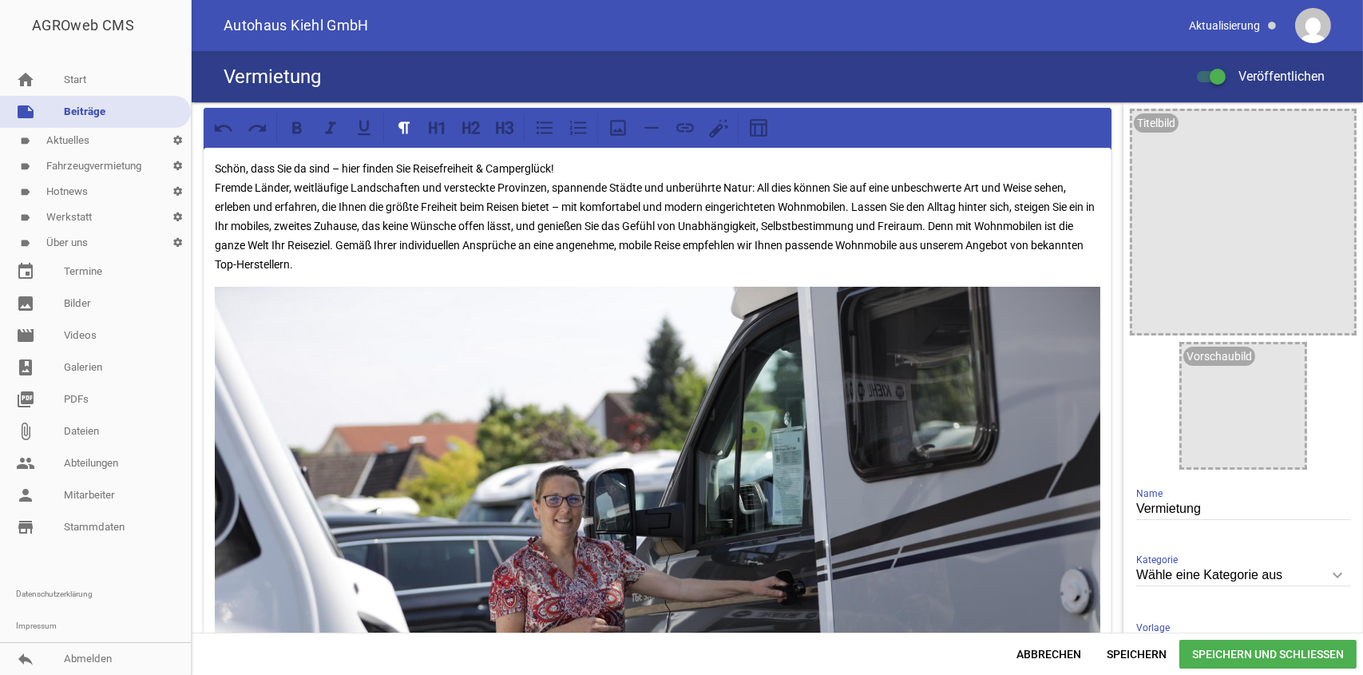
click at [125, 108] on link "note Beiträge" at bounding box center [95, 112] width 191 height 32
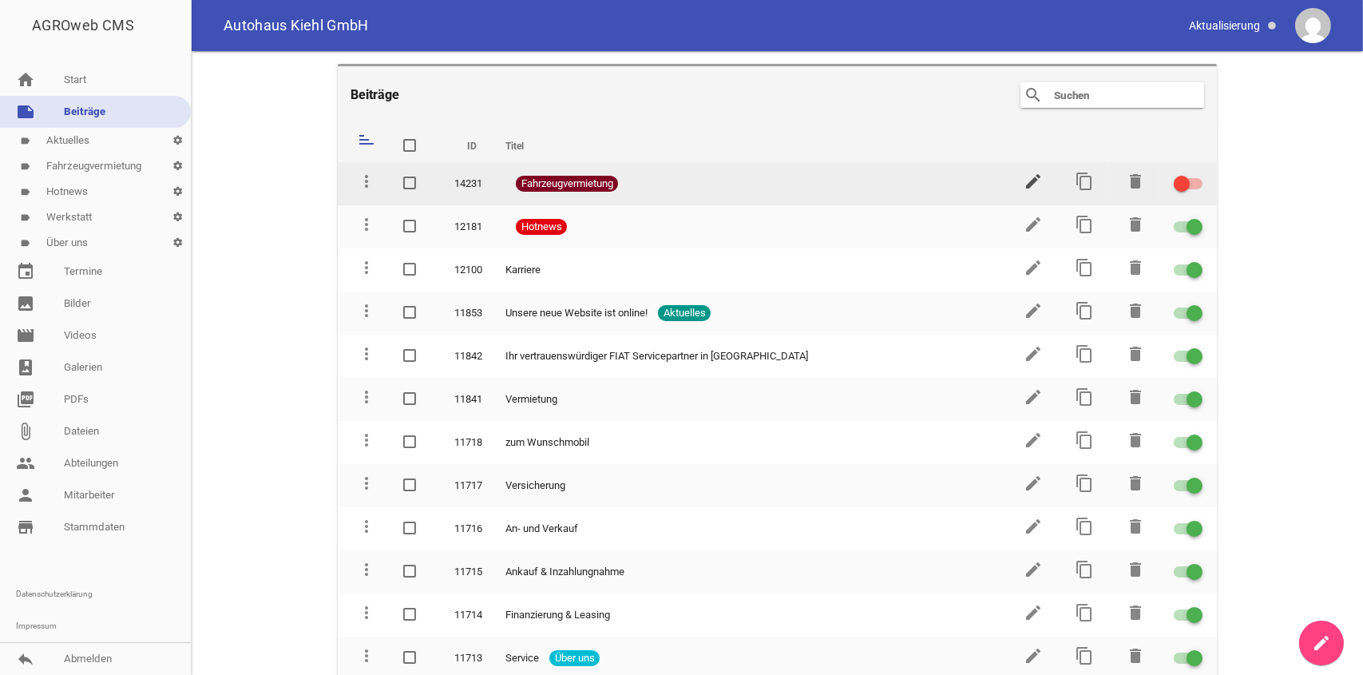
click at [1031, 181] on icon "edit" at bounding box center [1033, 181] width 19 height 19
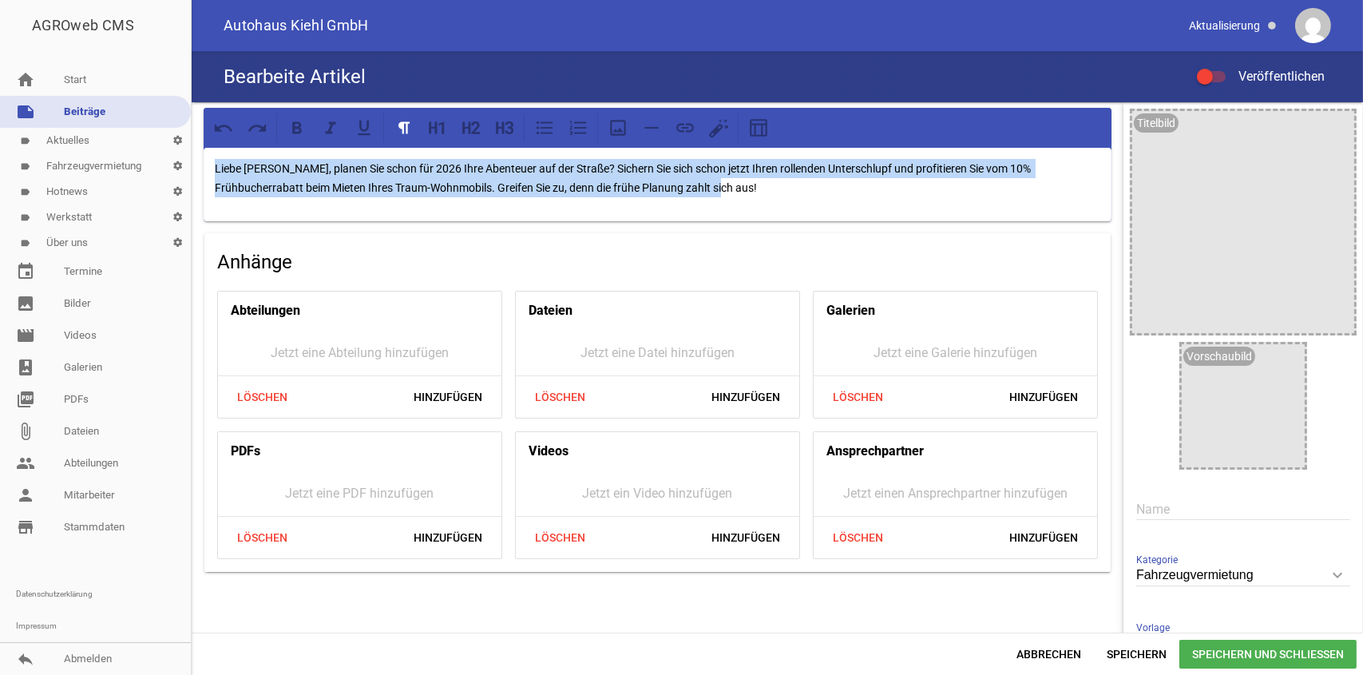
drag, startPoint x: 214, startPoint y: 168, endPoint x: 855, endPoint y: 180, distance: 641.5
click at [855, 180] on p "Liebe [PERSON_NAME], planen Sie schon für 2026 Ihre Abenteuer auf der Straße? S…" at bounding box center [658, 178] width 886 height 38
copy p "Liebe [PERSON_NAME], planen Sie schon für 2026 Ihre Abenteuer auf der Straße? S…"
click at [81, 113] on link "note Beiträge" at bounding box center [95, 112] width 191 height 32
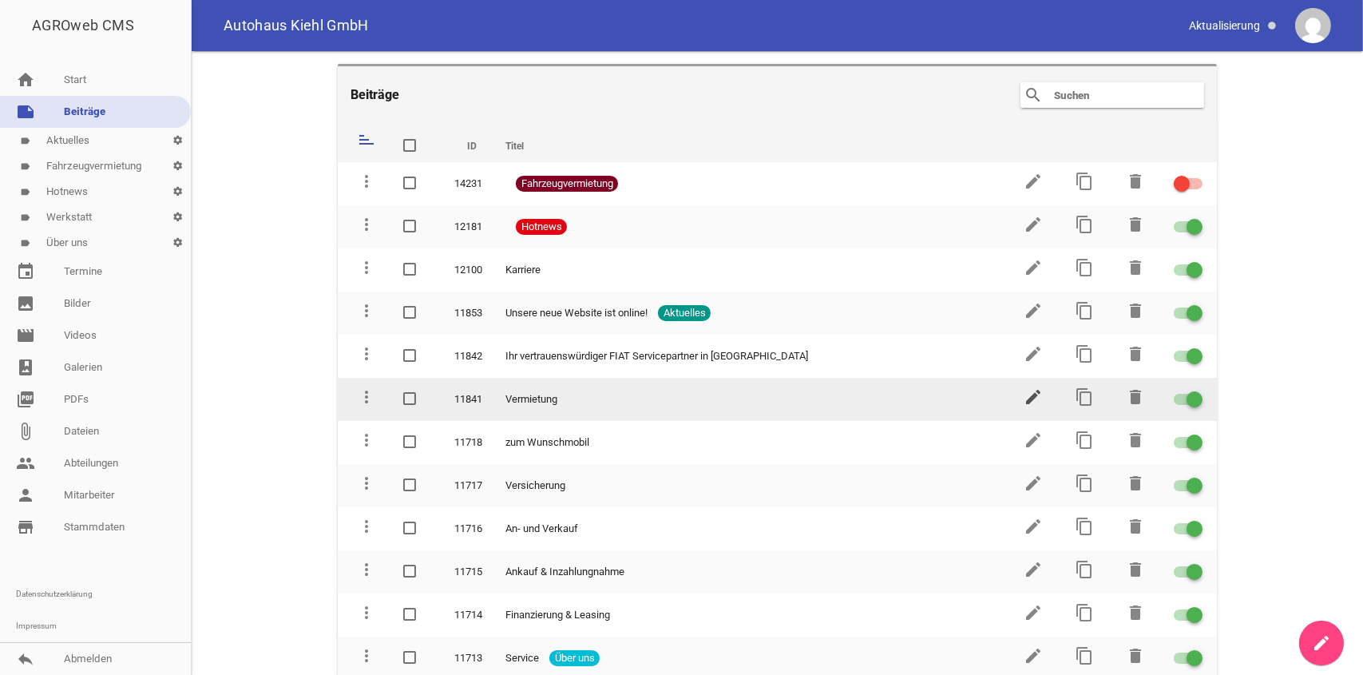
click at [1024, 397] on icon "edit" at bounding box center [1033, 396] width 19 height 19
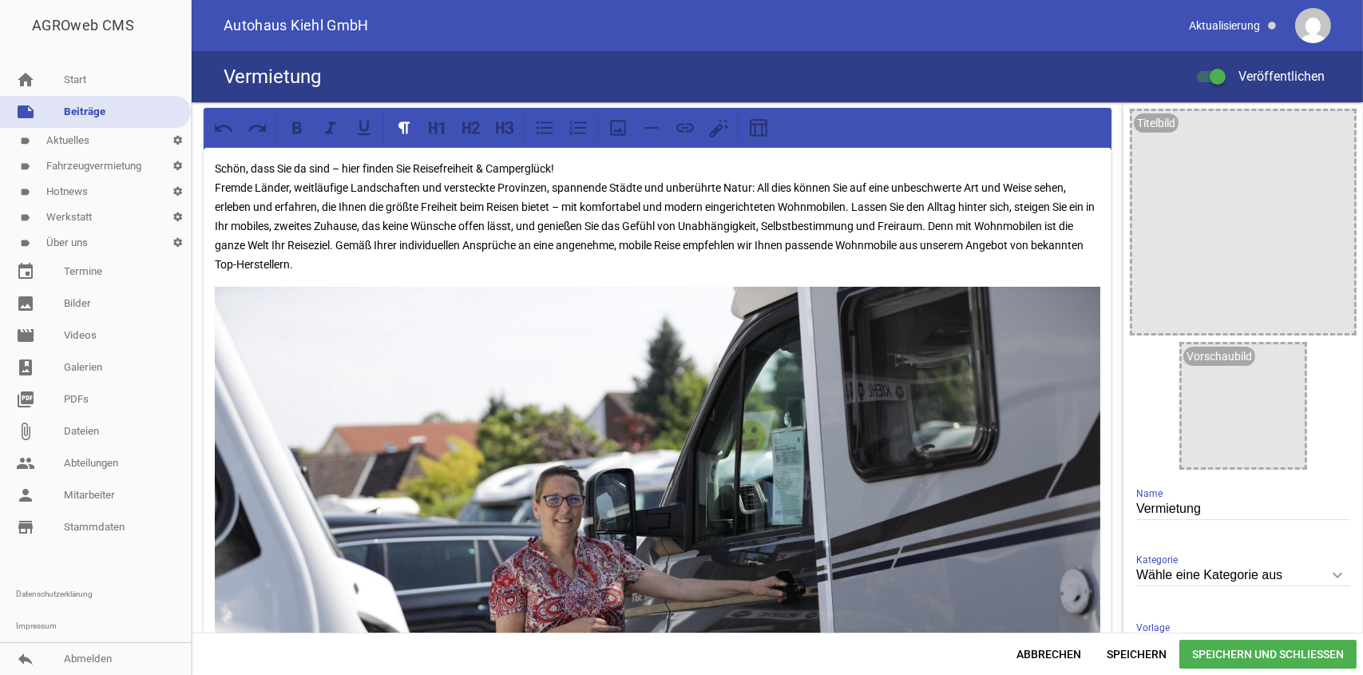
click at [208, 164] on div "Schön, dass Sie da sind – hier finden Sie Reisefreiheit & Camperglück! Fremde L…" at bounding box center [658, 560] width 908 height 824
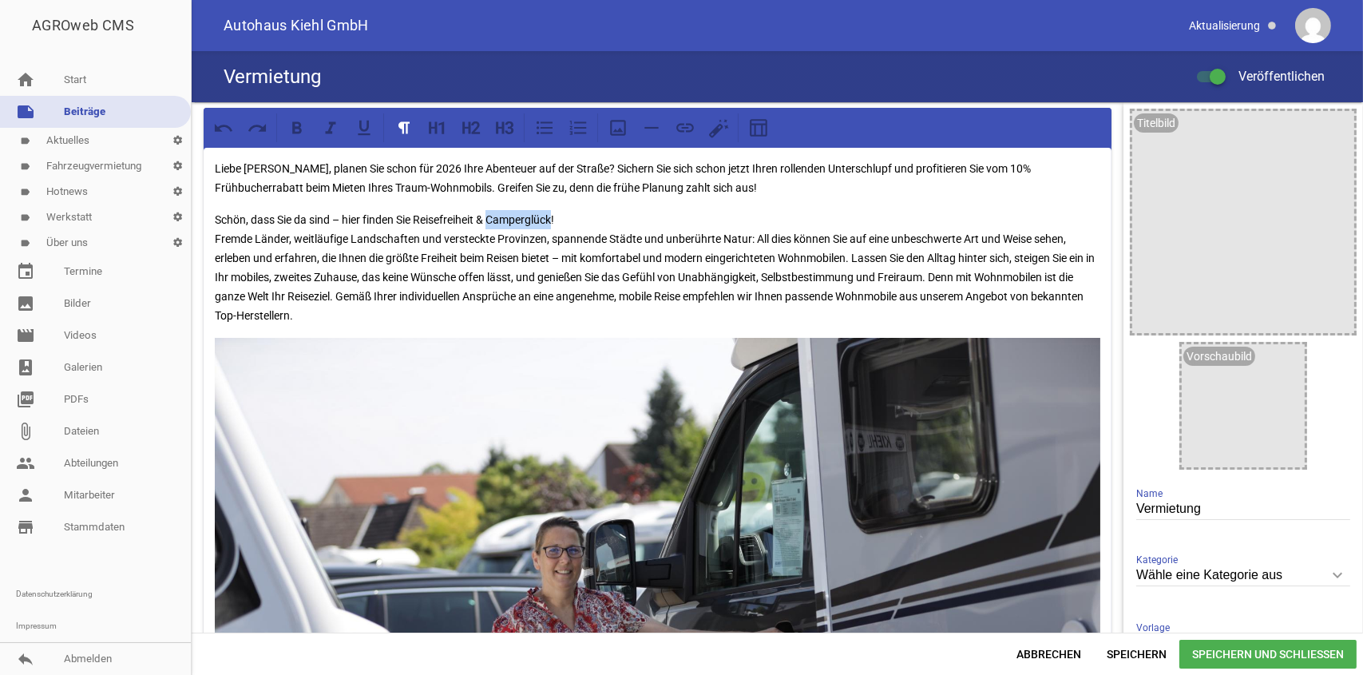
click at [524, 216] on p "Schön, dass Sie da sind – hier finden Sie Reisefreiheit & Camperglück! Fremde L…" at bounding box center [658, 267] width 886 height 115
click at [1135, 656] on span "Speichern" at bounding box center [1136, 654] width 85 height 29
